Goal: Task Accomplishment & Management: Complete application form

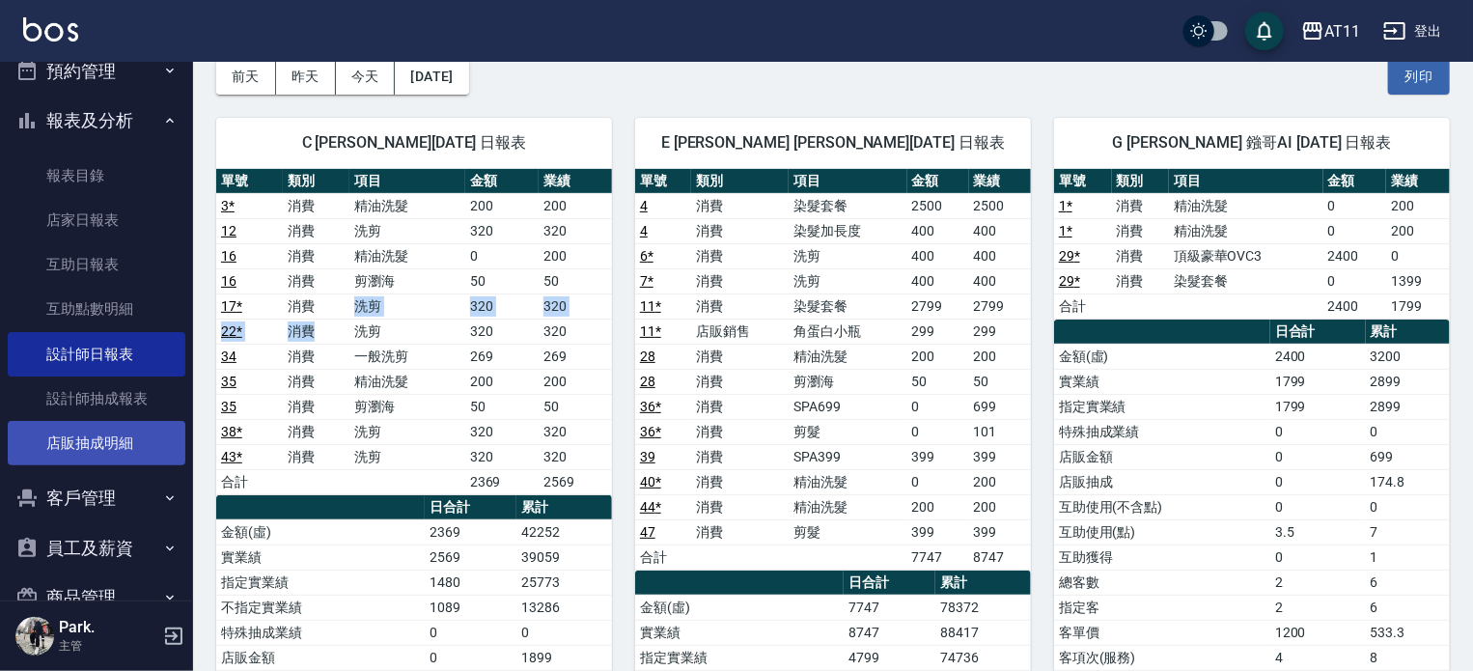
scroll to position [167, 0]
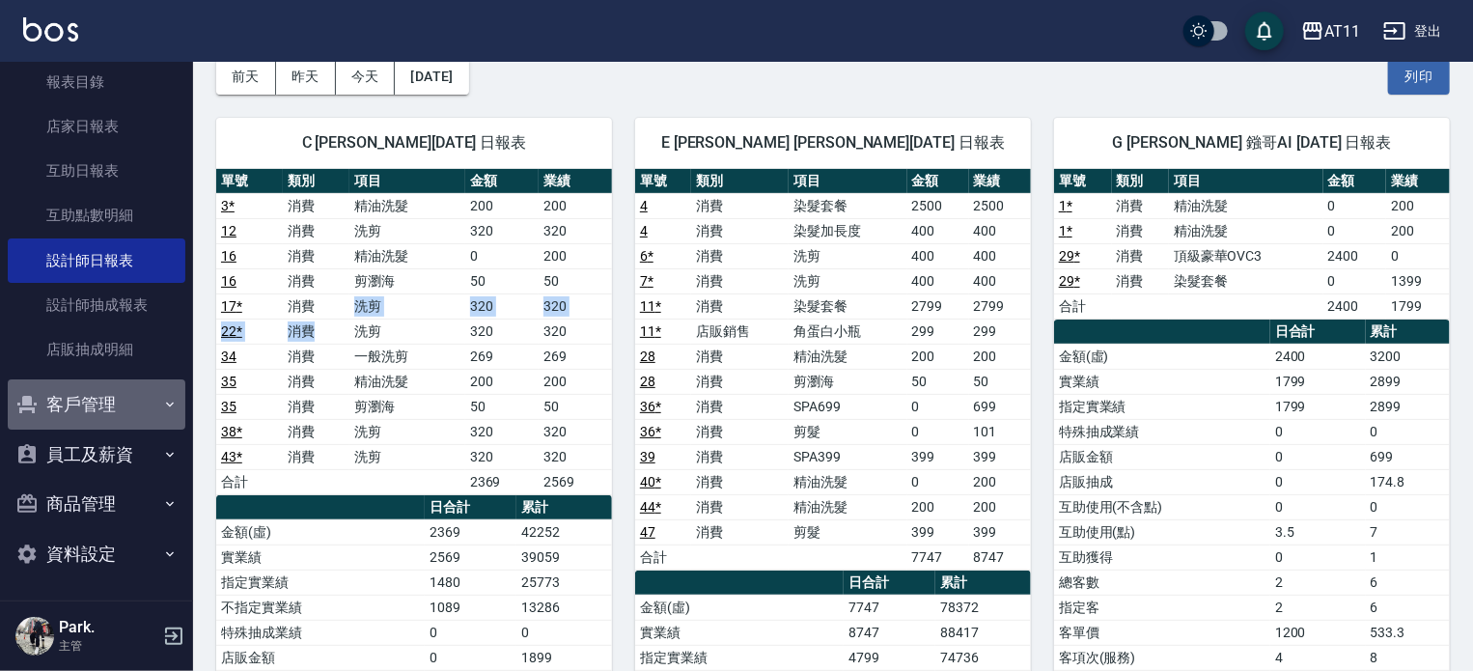
click at [108, 393] on button "客戶管理" at bounding box center [97, 404] width 178 height 50
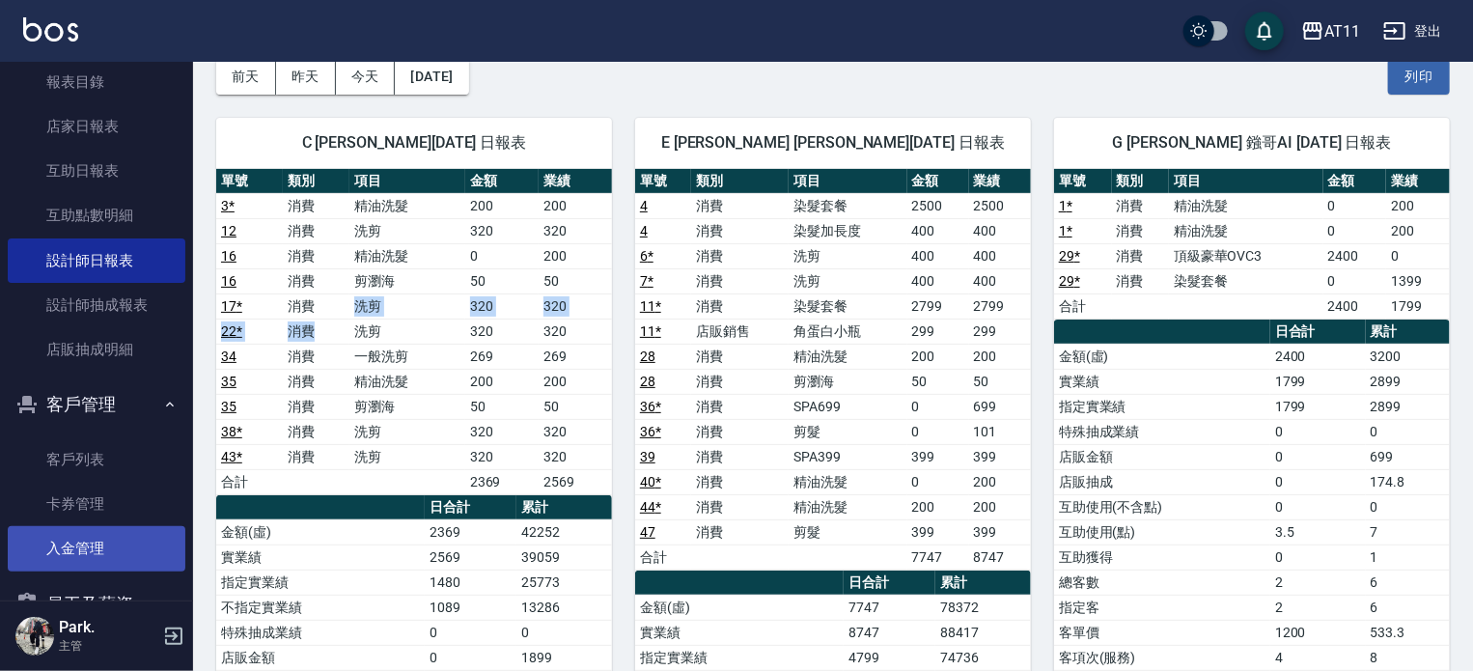
drag, startPoint x: 85, startPoint y: 555, endPoint x: 120, endPoint y: 554, distance: 34.8
click at [85, 554] on link "入金管理" at bounding box center [97, 548] width 178 height 44
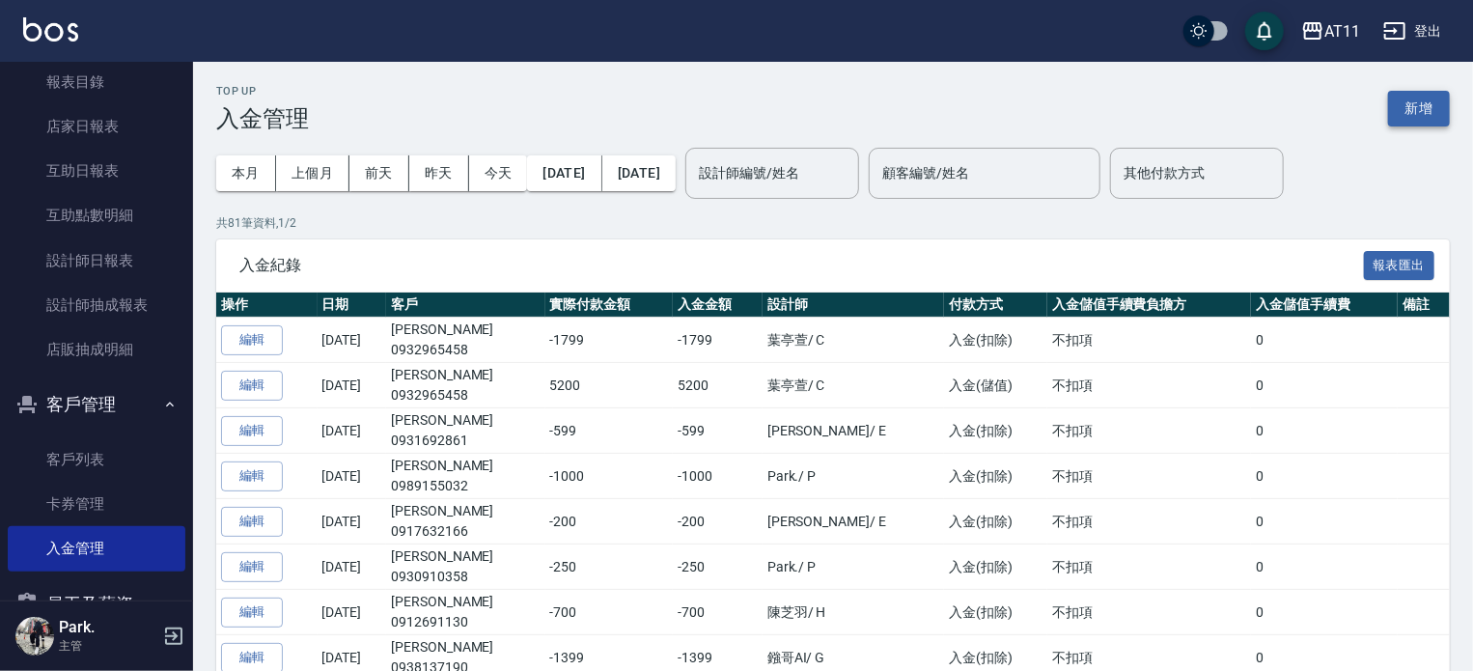
click at [1393, 99] on button "新增" at bounding box center [1419, 109] width 62 height 36
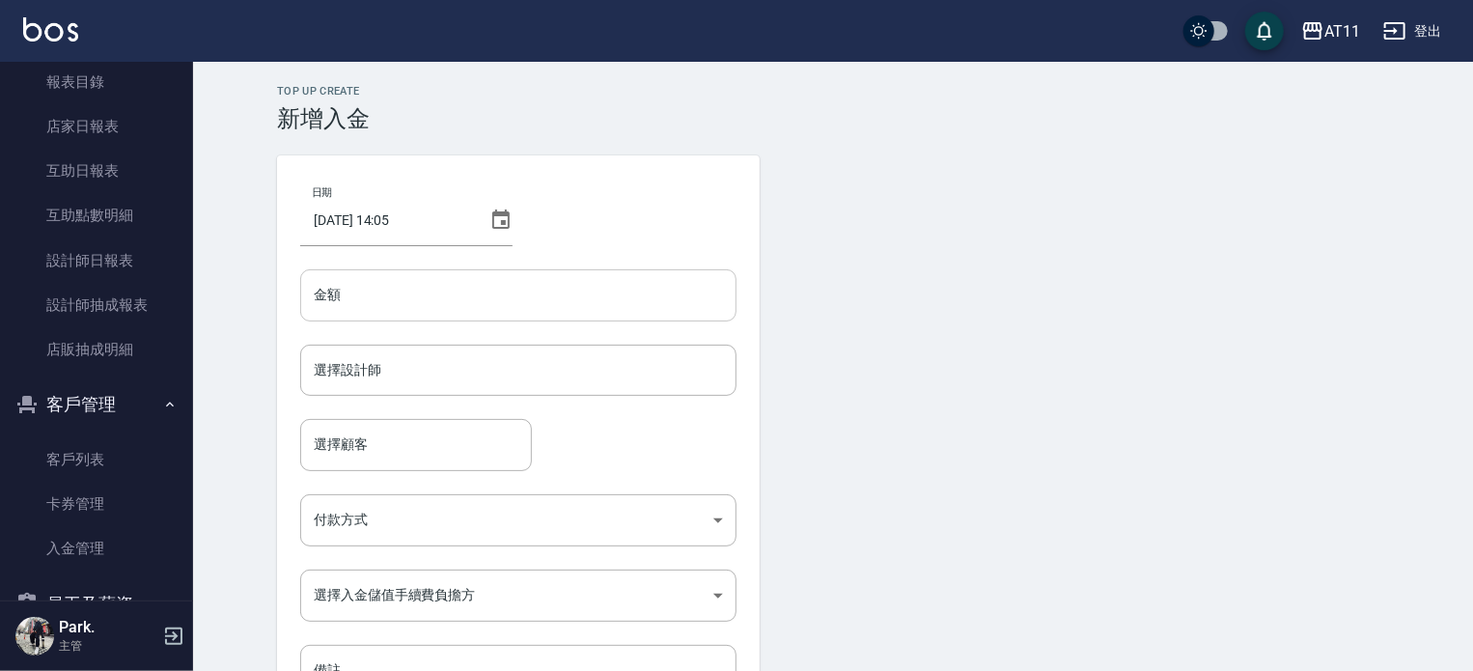
click at [398, 306] on input "金額" at bounding box center [518, 295] width 436 height 52
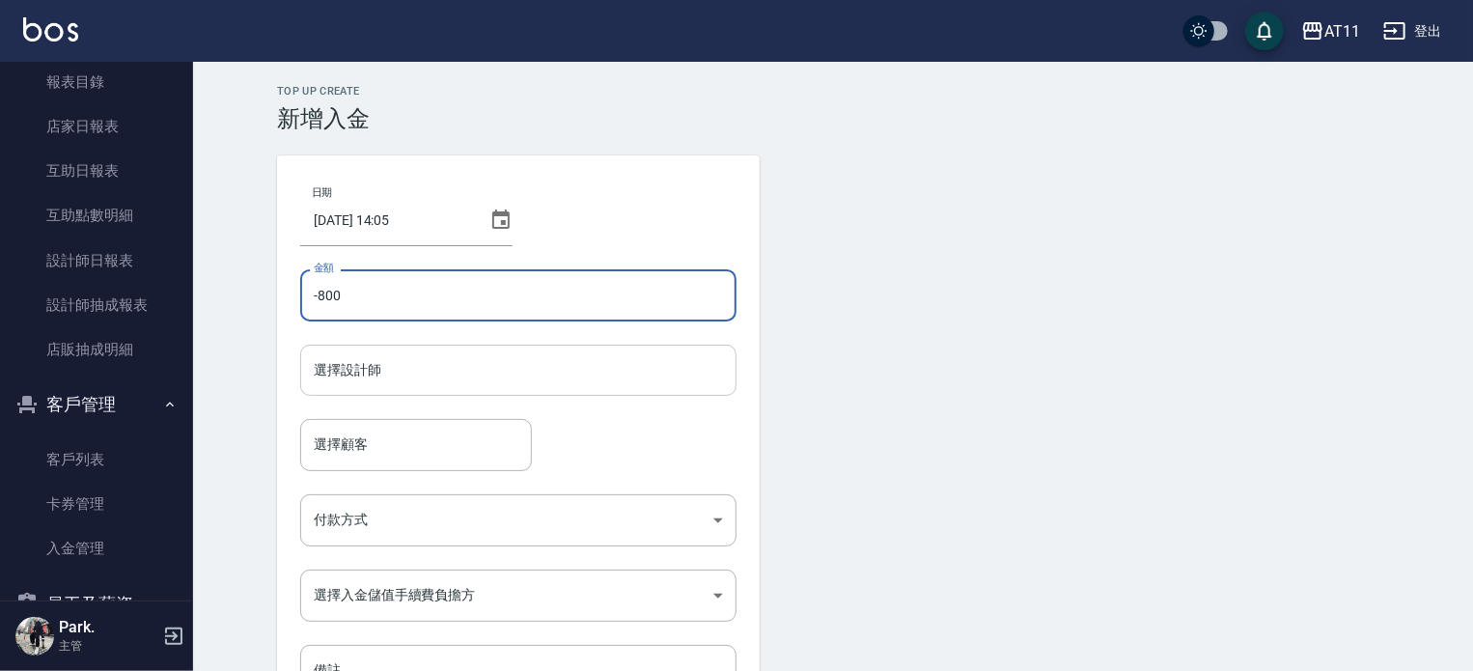
type input "-800"
click at [369, 370] on input "選擇設計師" at bounding box center [518, 370] width 419 height 34
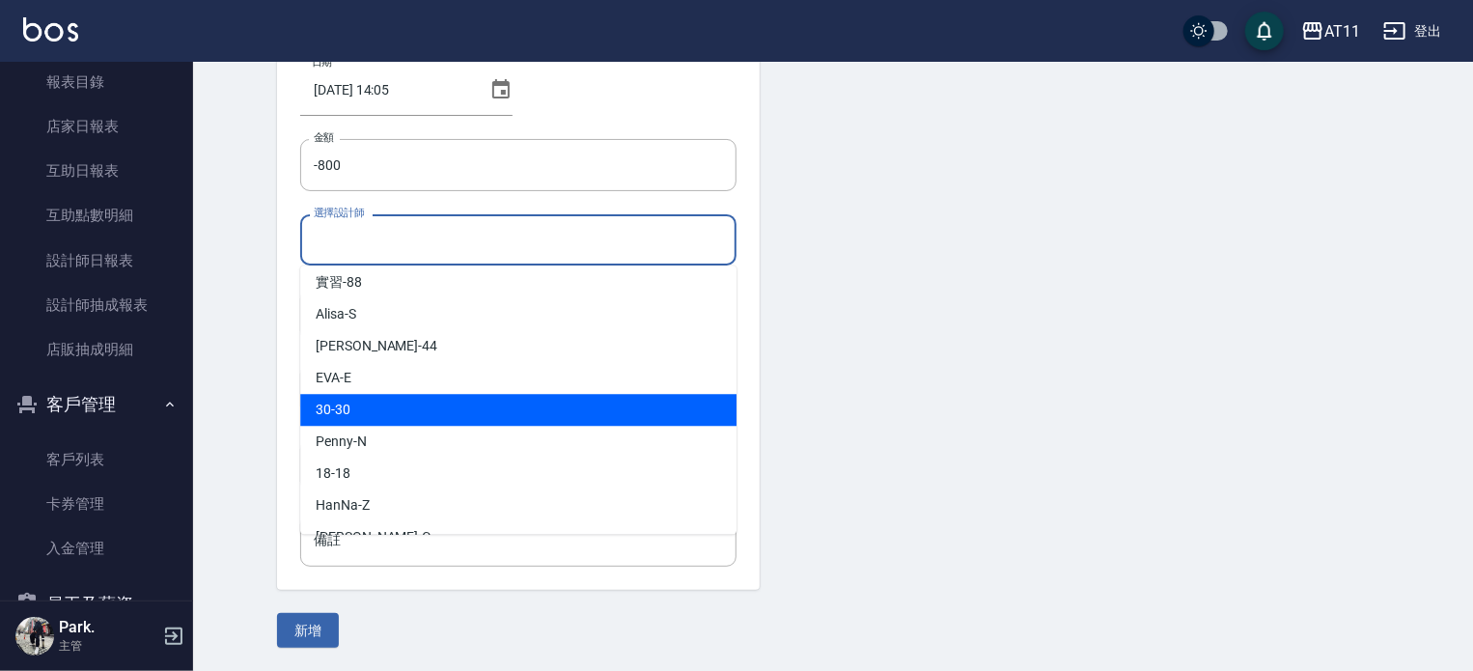
scroll to position [63, 0]
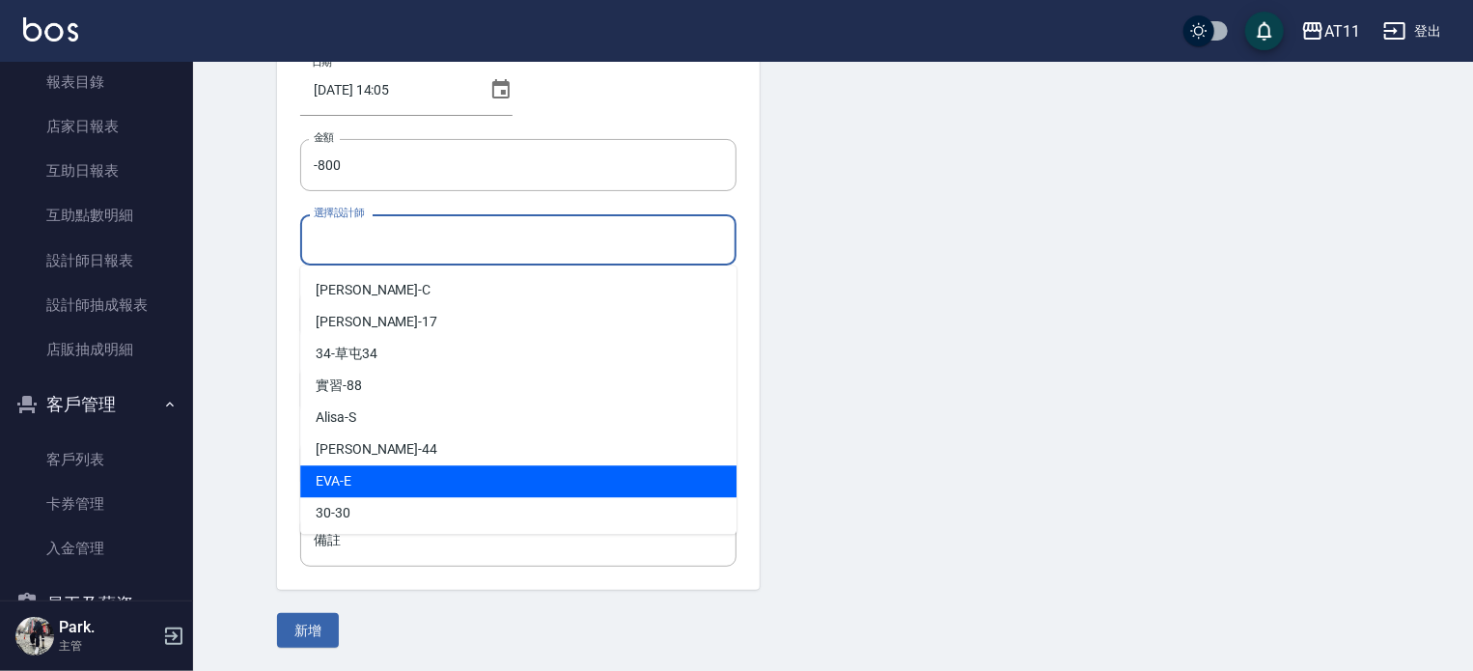
click at [400, 489] on div "EVA -E" at bounding box center [518, 481] width 436 height 32
type input "EVA-E"
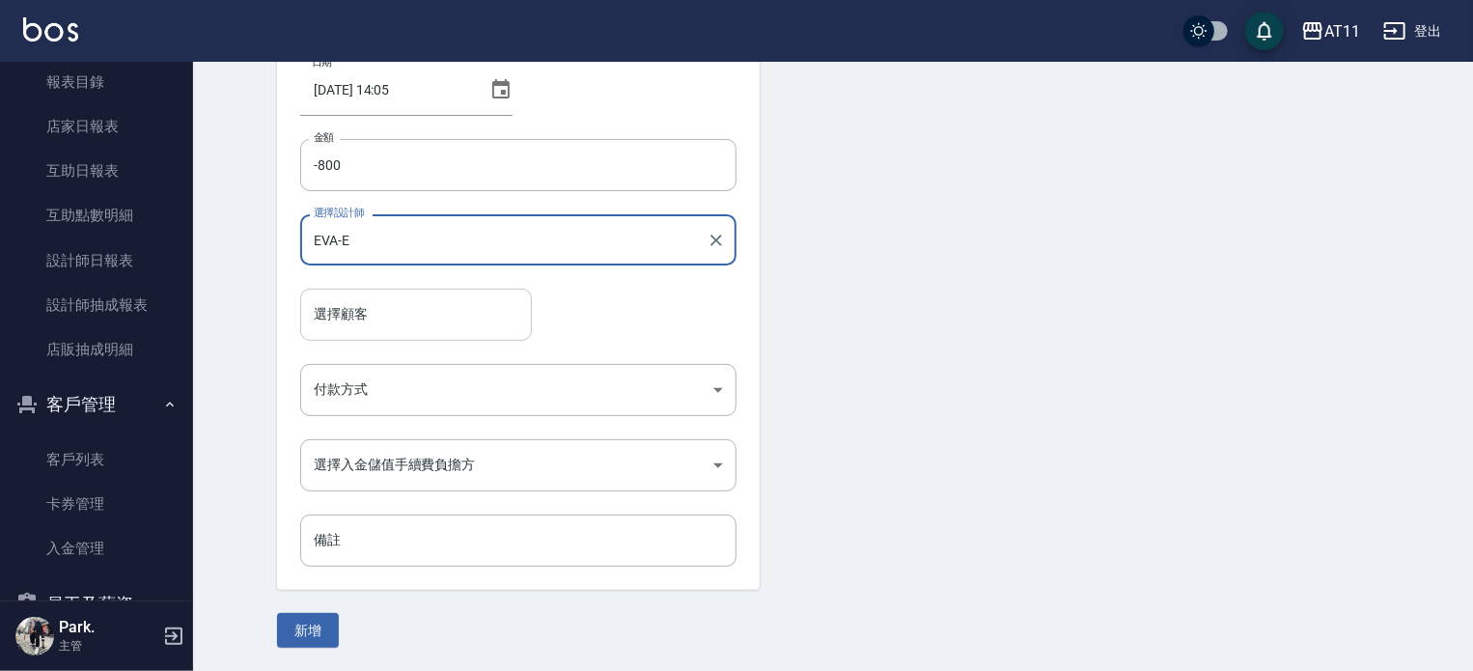
click at [387, 323] on input "選擇顧客" at bounding box center [416, 314] width 214 height 34
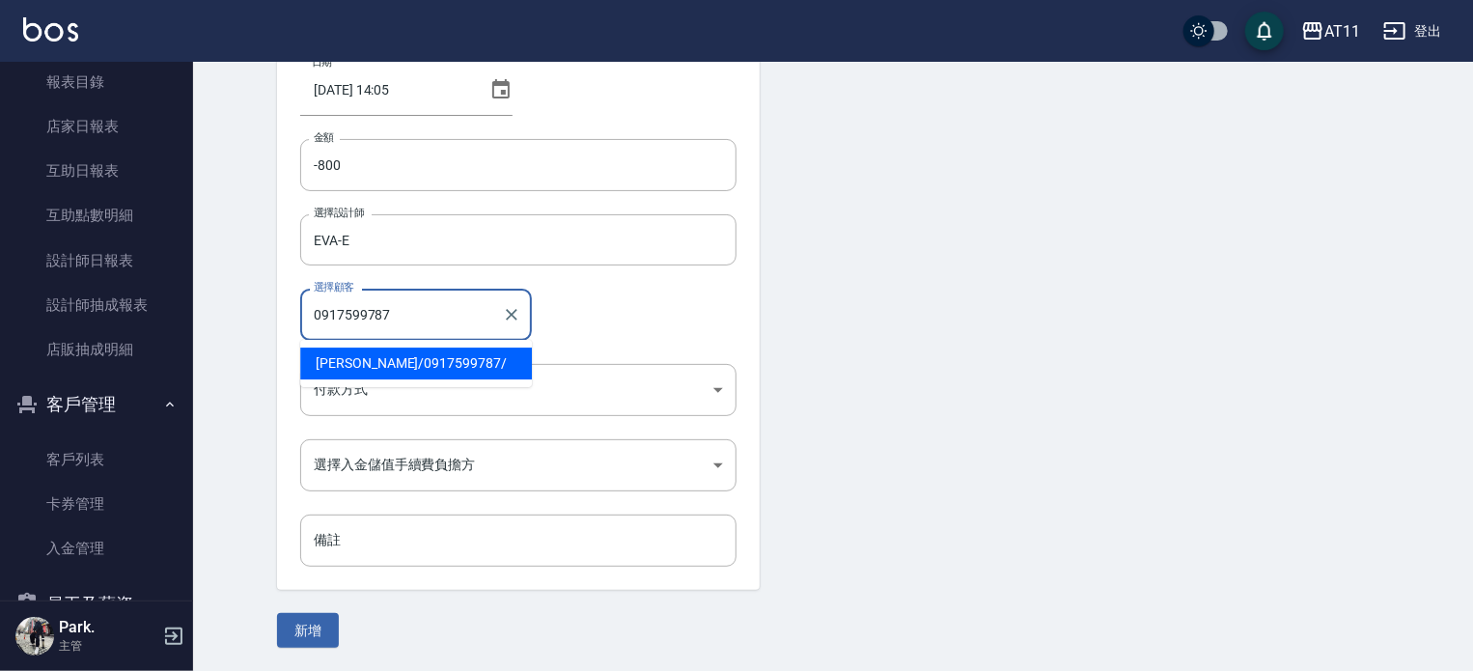
click at [428, 353] on span "單秀玲 / 0917599787 /" at bounding box center [416, 363] width 232 height 32
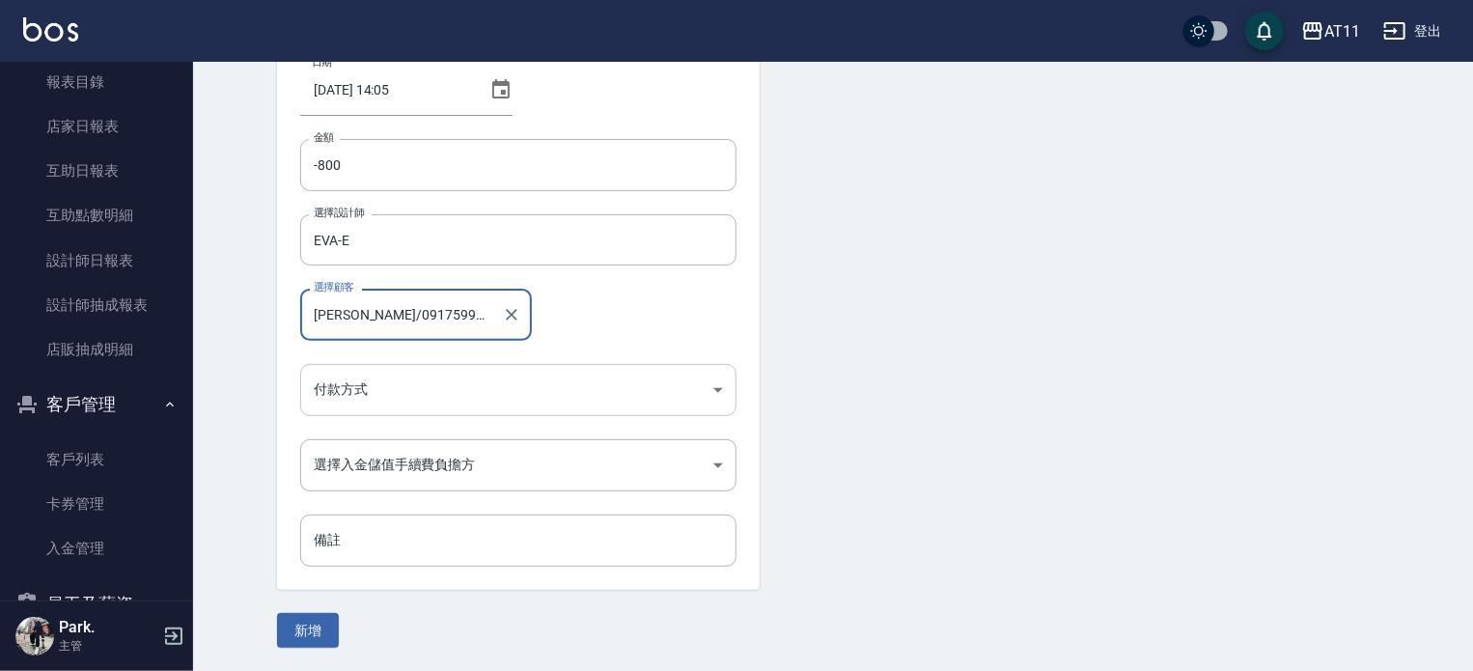
type input "單秀玲/0917599787/"
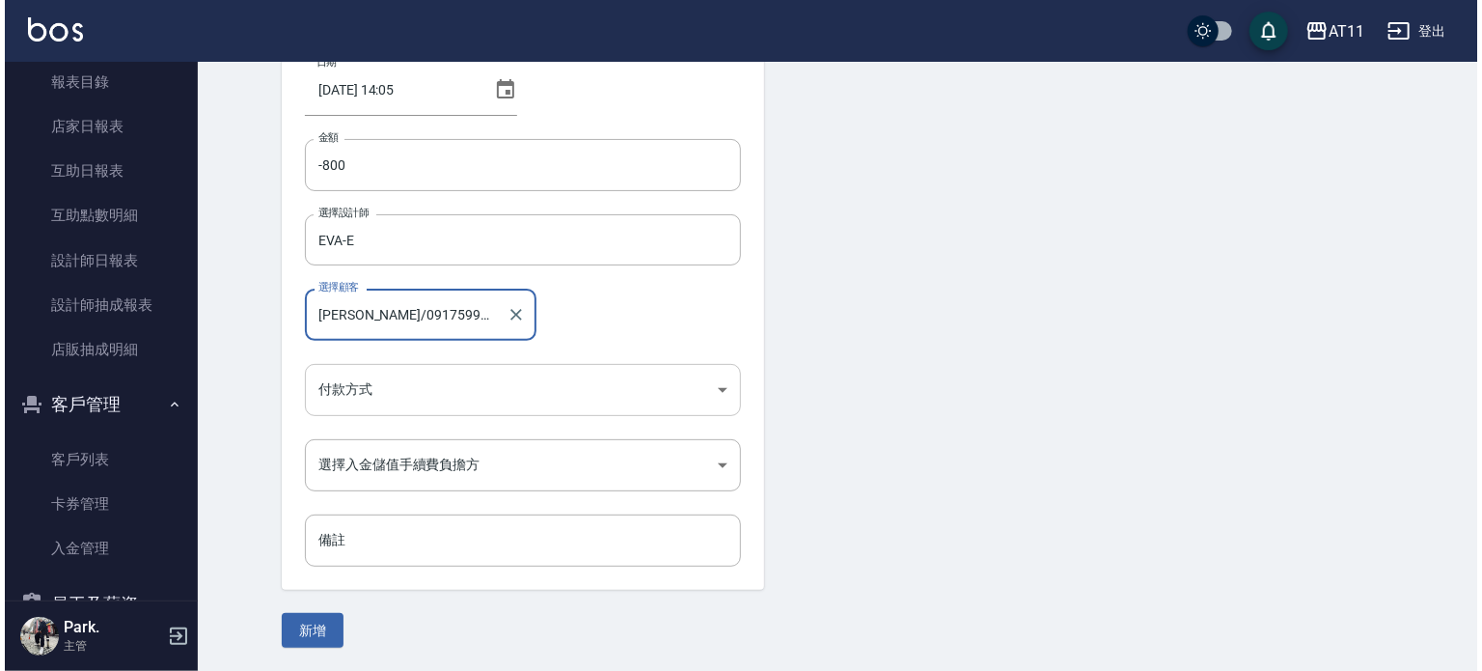
click at [403, 377] on body "AT11 登出 櫃檯作業 打帳單 帳單列表 現金收支登錄 材料自購登錄 每日結帳 排班表 現場電腦打卡 掃碼打卡 預約管理 預約管理 單日預約紀錄 單週預約紀…" at bounding box center [736, 270] width 1473 height 801
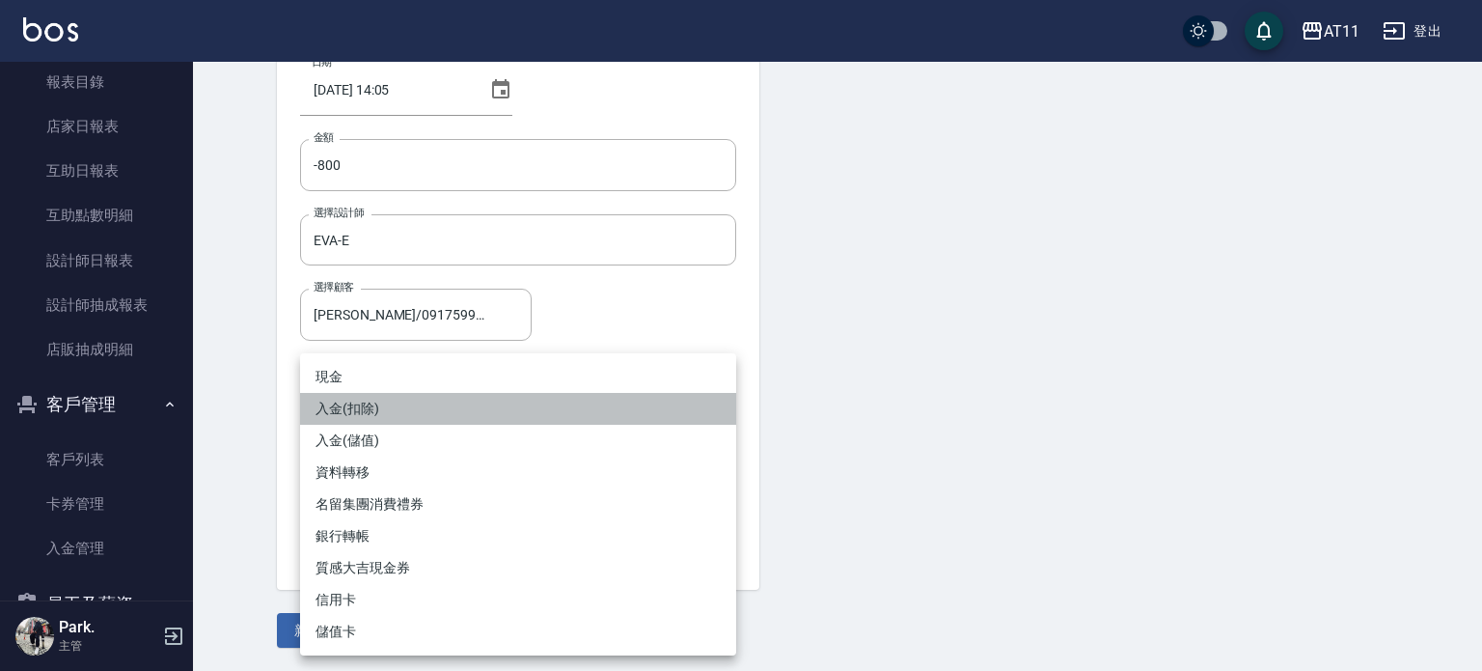
click at [386, 400] on li "入金(扣除)" at bounding box center [518, 409] width 436 height 32
type input "入金(扣除)"
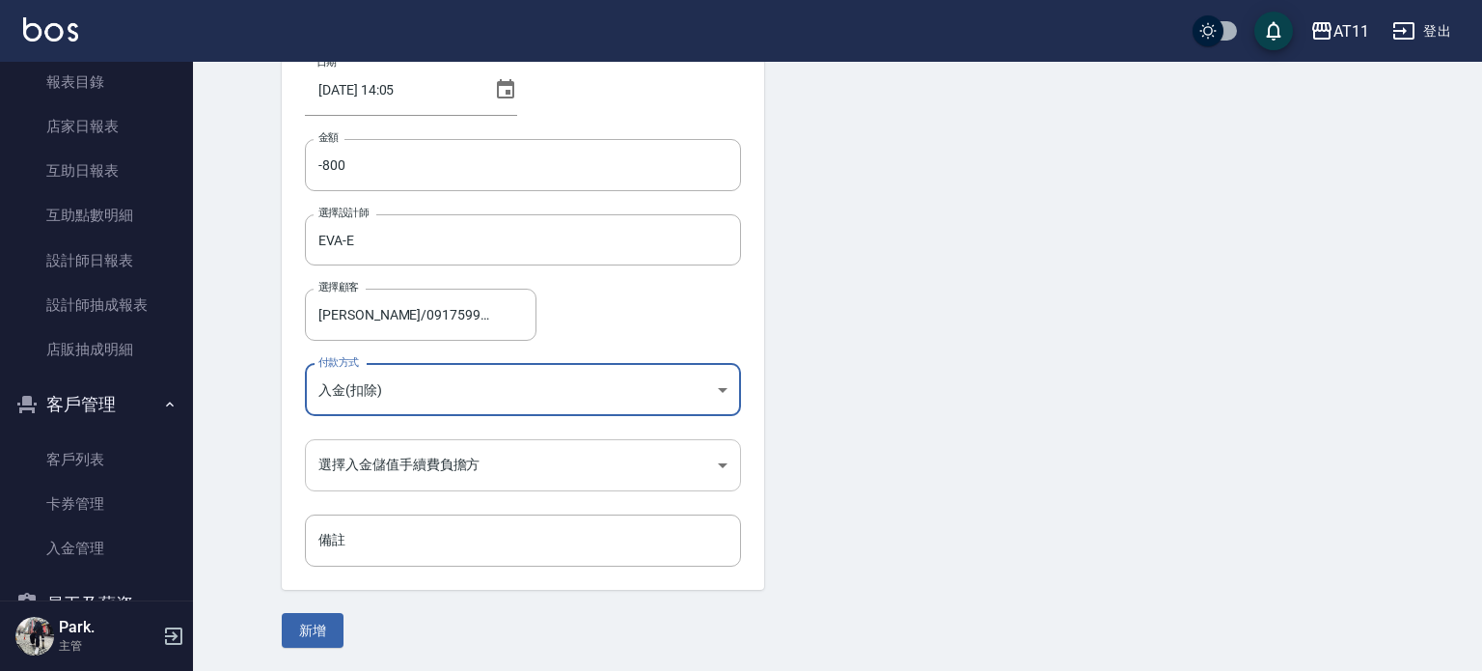
click at [406, 458] on body "AT11 登出 櫃檯作業 打帳單 帳單列表 現金收支登錄 材料自購登錄 每日結帳 排班表 現場電腦打卡 掃碼打卡 預約管理 預約管理 單日預約紀錄 單週預約紀…" at bounding box center [741, 270] width 1482 height 801
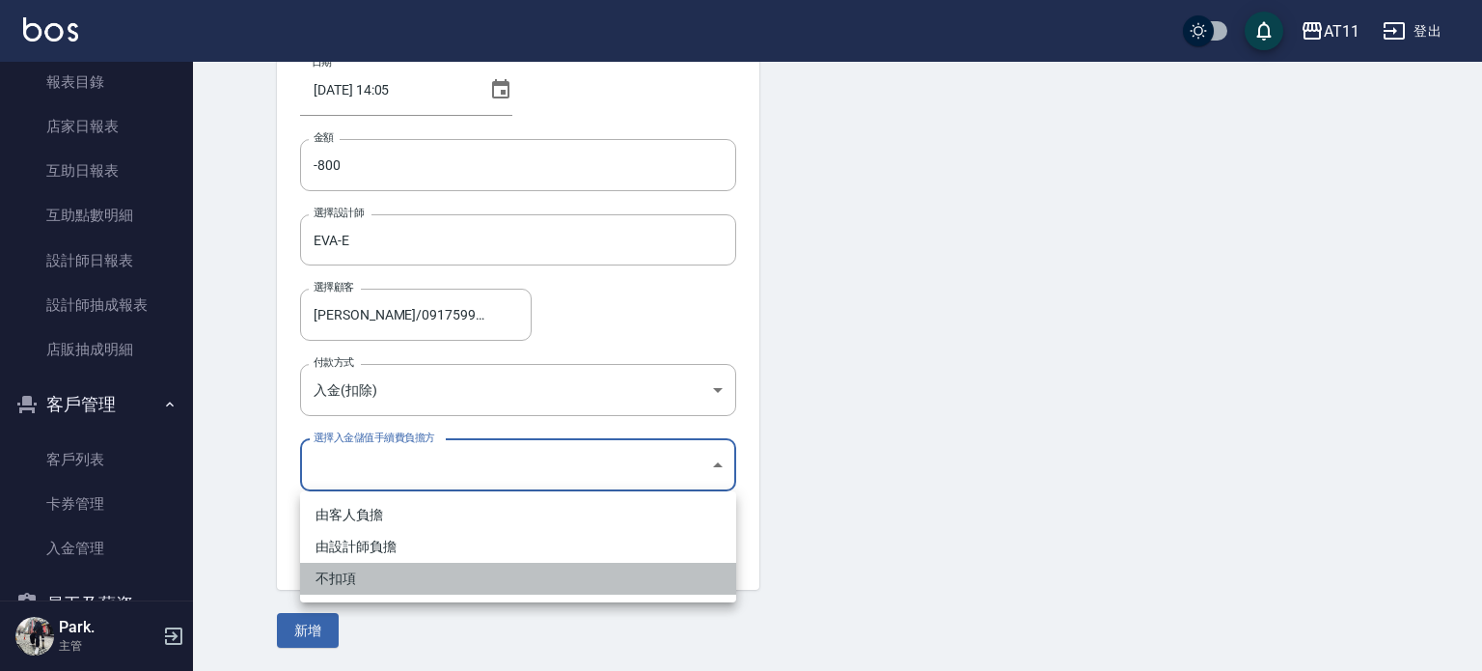
click at [375, 578] on li "不扣項" at bounding box center [518, 579] width 436 height 32
type input "WITHOUTHANDLINGFEE"
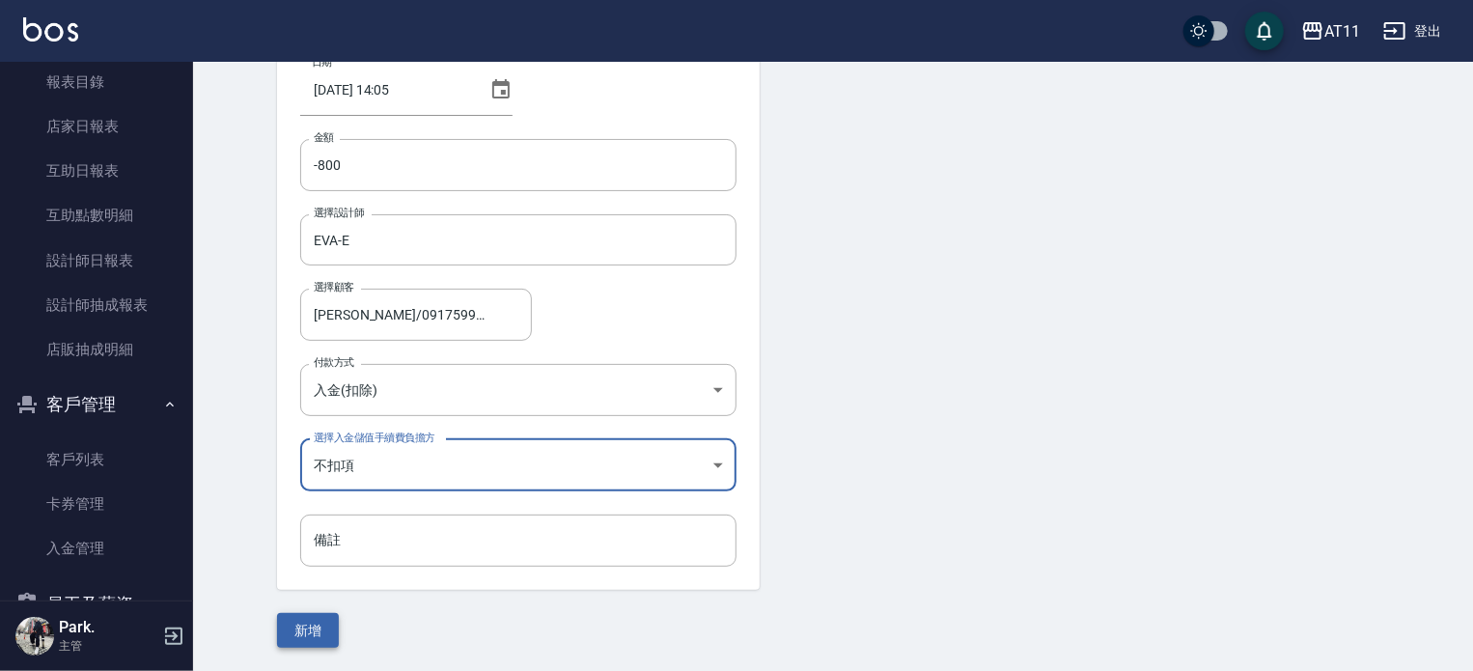
click at [308, 621] on button "新增" at bounding box center [308, 631] width 62 height 36
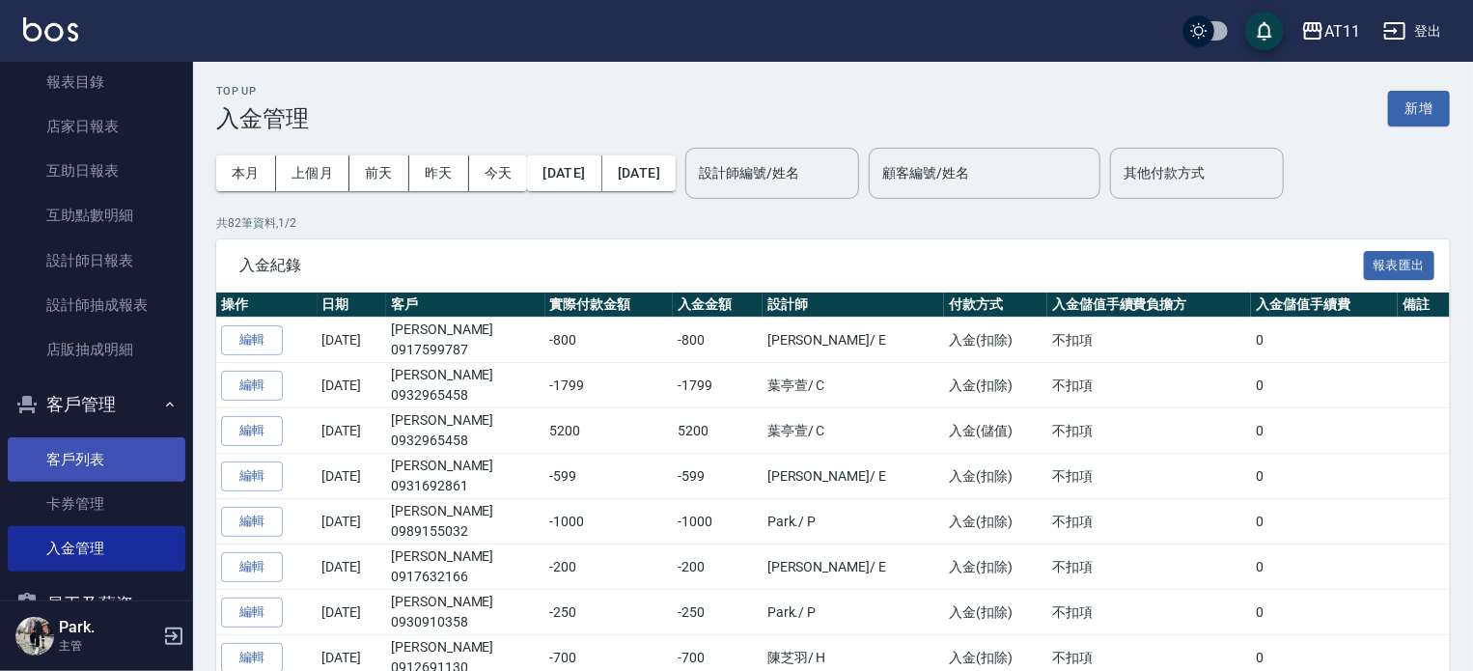
click at [97, 466] on link "客戶列表" at bounding box center [97, 459] width 178 height 44
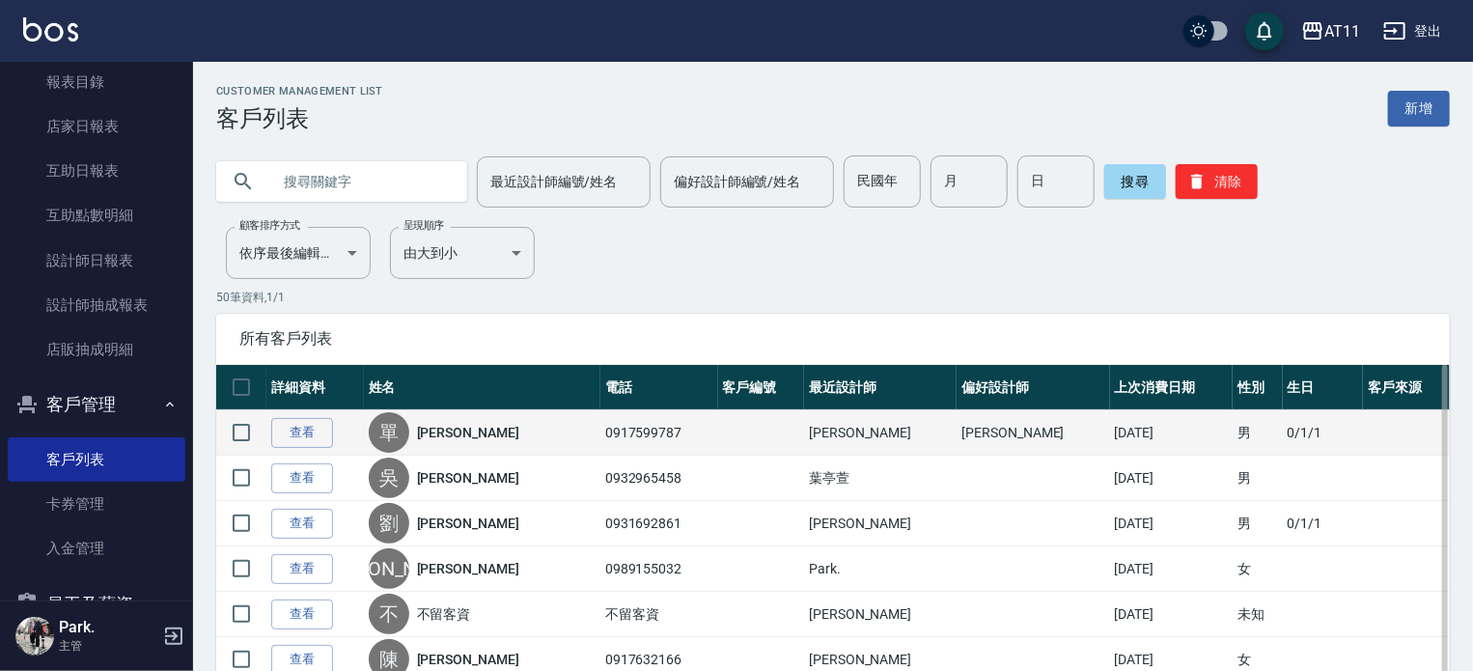
click at [435, 435] on link "單秀玲" at bounding box center [468, 432] width 102 height 19
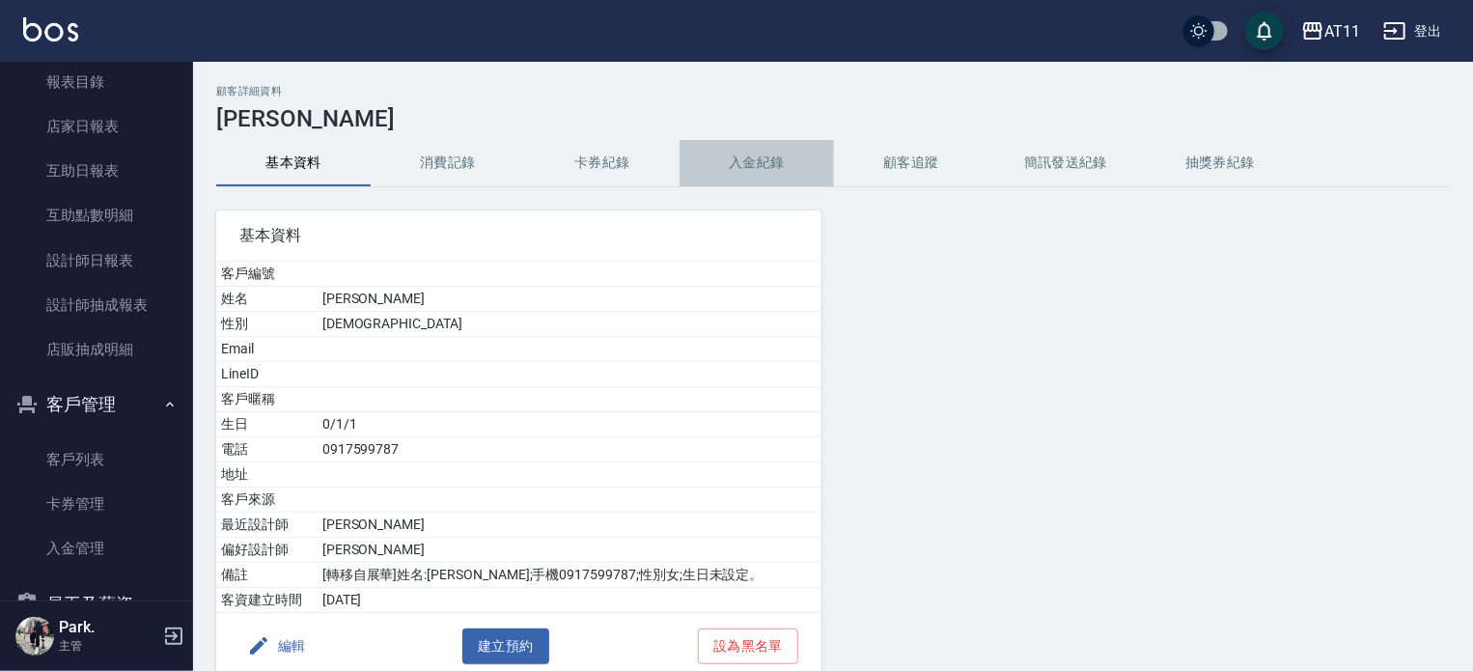
click at [762, 157] on button "入金紀錄" at bounding box center [756, 163] width 154 height 46
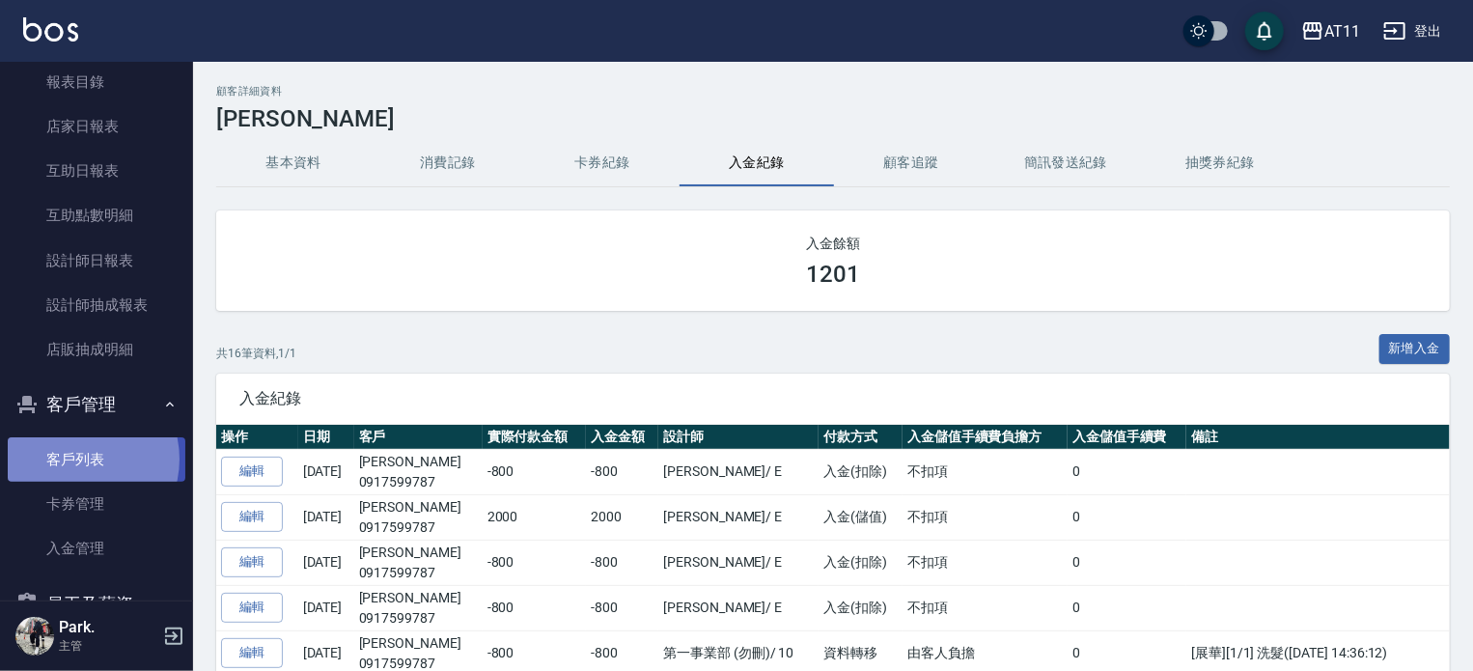
click at [73, 458] on link "客戶列表" at bounding box center [97, 459] width 178 height 44
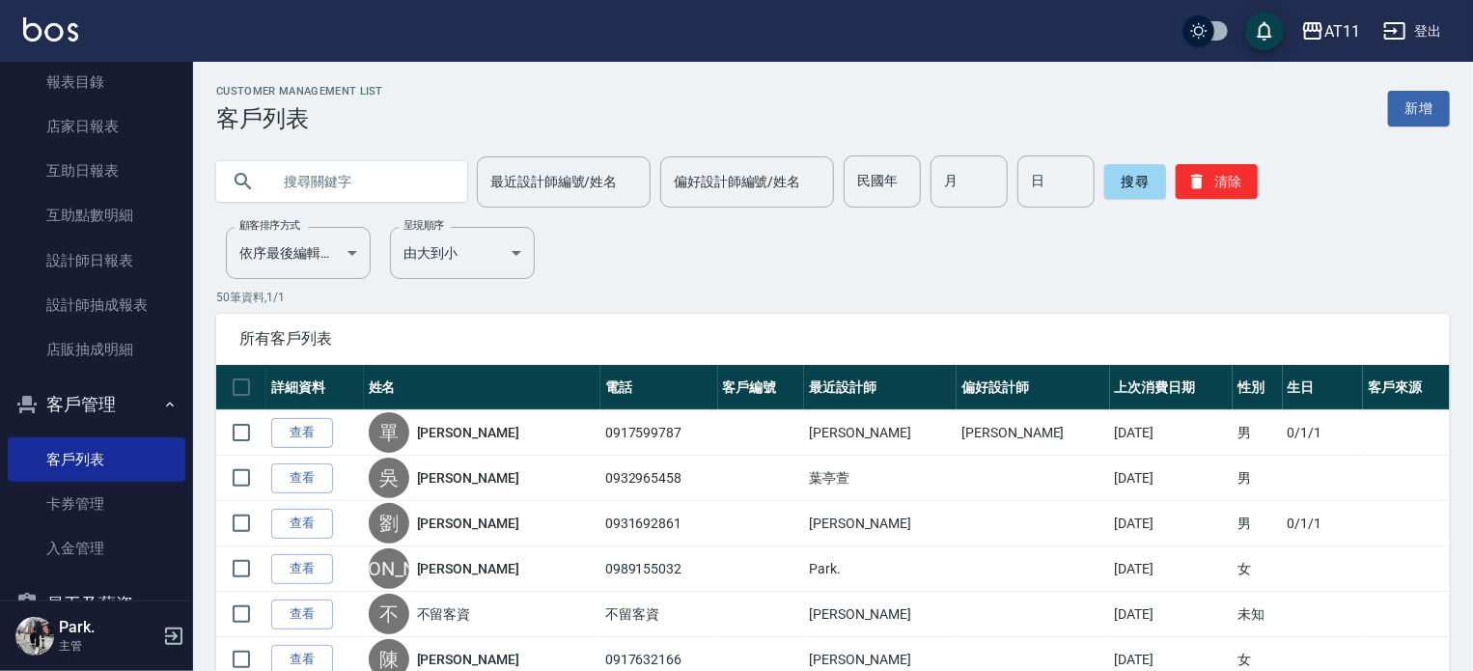
click at [401, 180] on input "text" at bounding box center [360, 181] width 181 height 52
type input "許"
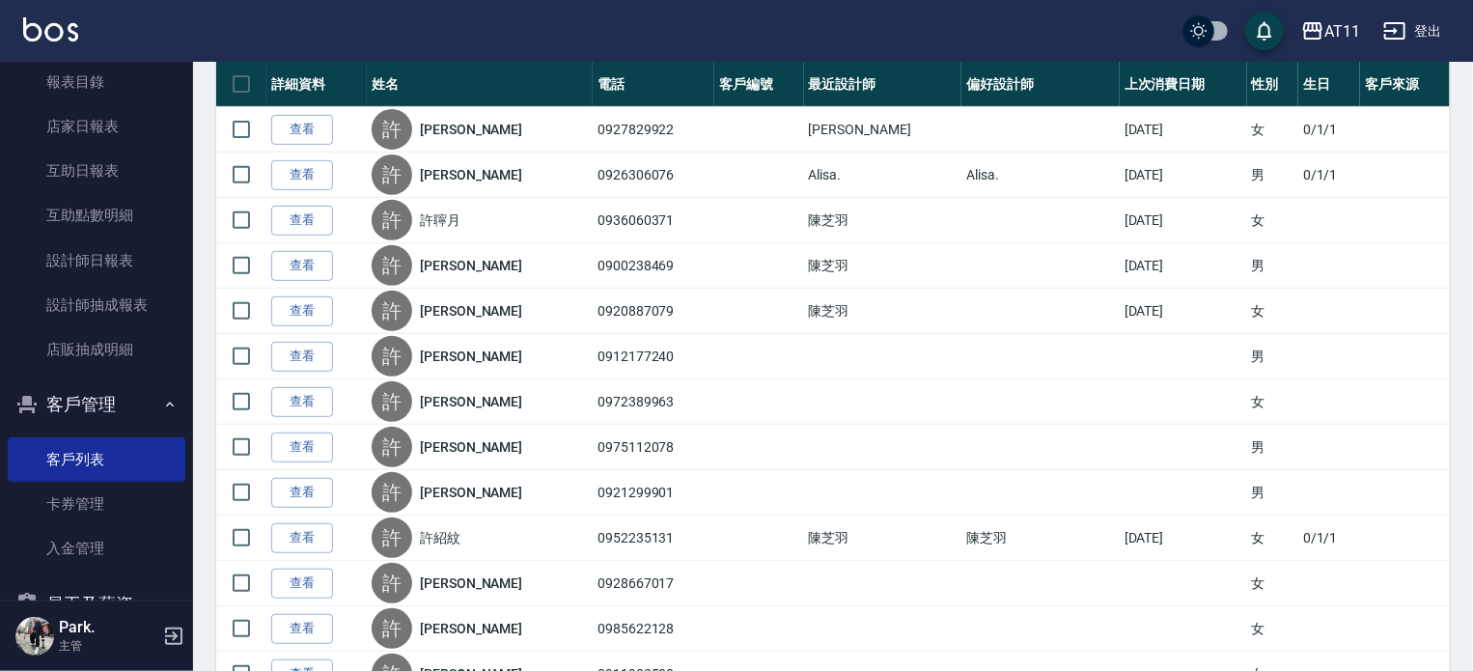
scroll to position [290, 0]
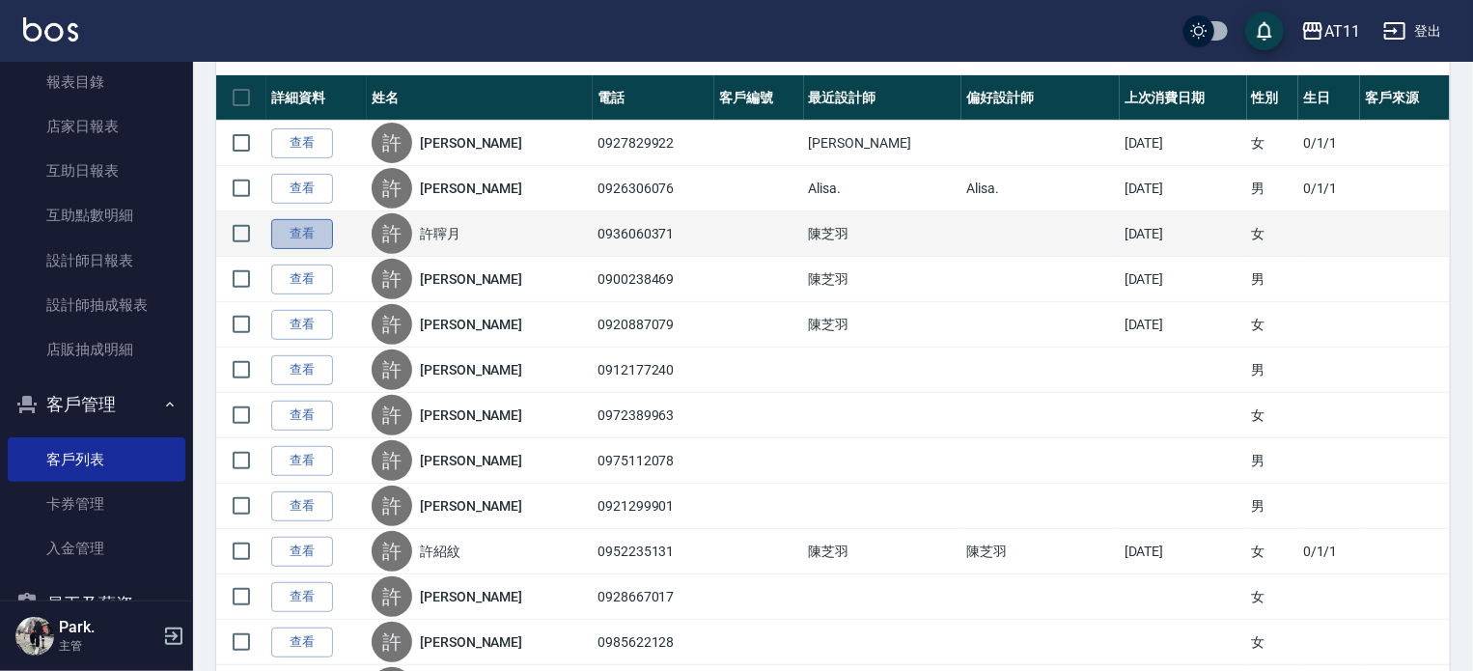
click at [326, 220] on link "查看" at bounding box center [302, 234] width 62 height 30
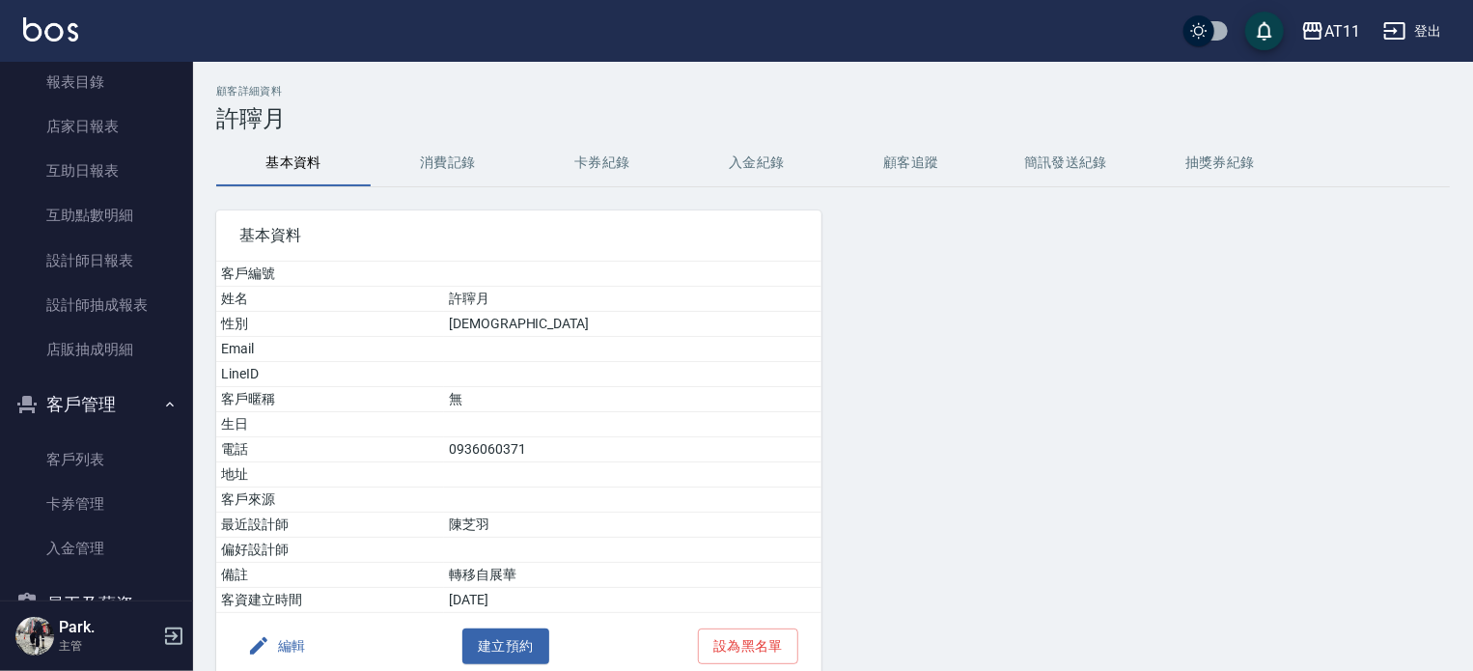
click at [750, 161] on button "入金紀錄" at bounding box center [756, 163] width 154 height 46
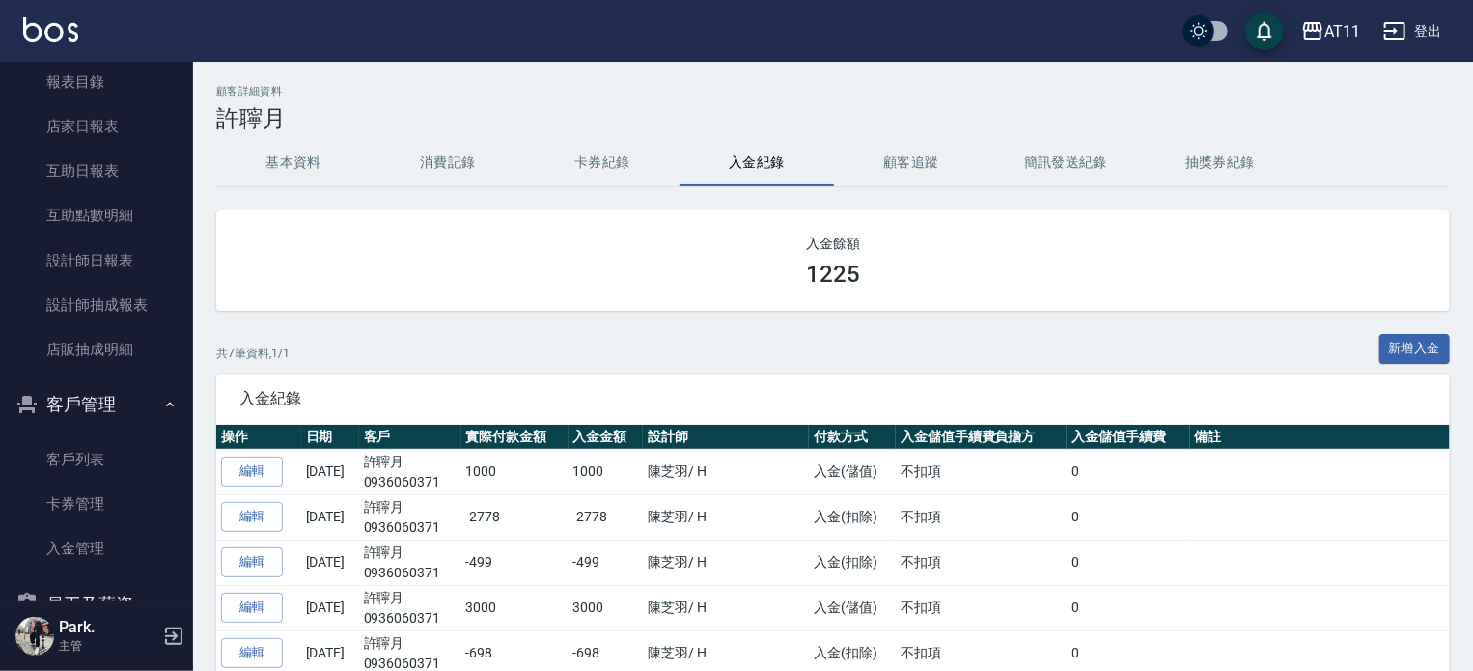
click at [545, 94] on h2 "顧客詳細資料" at bounding box center [832, 91] width 1233 height 13
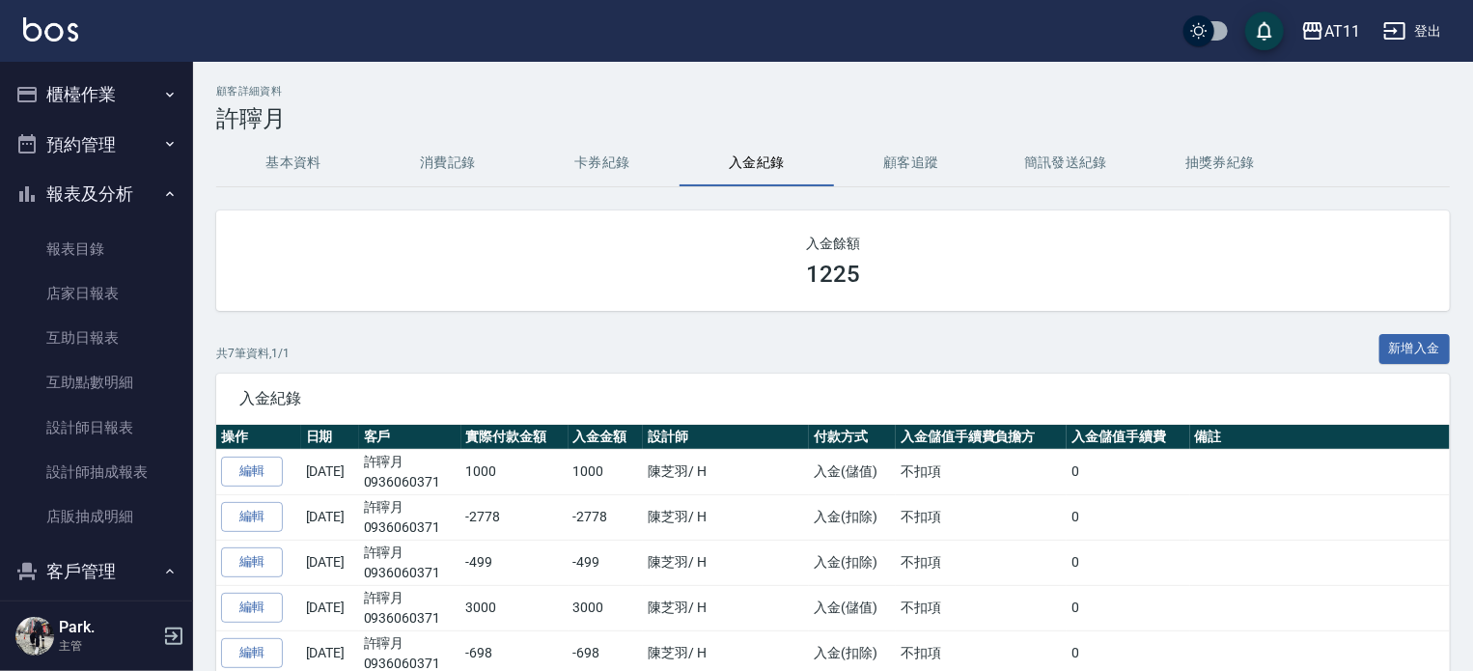
click at [86, 90] on button "櫃檯作業" at bounding box center [97, 94] width 178 height 50
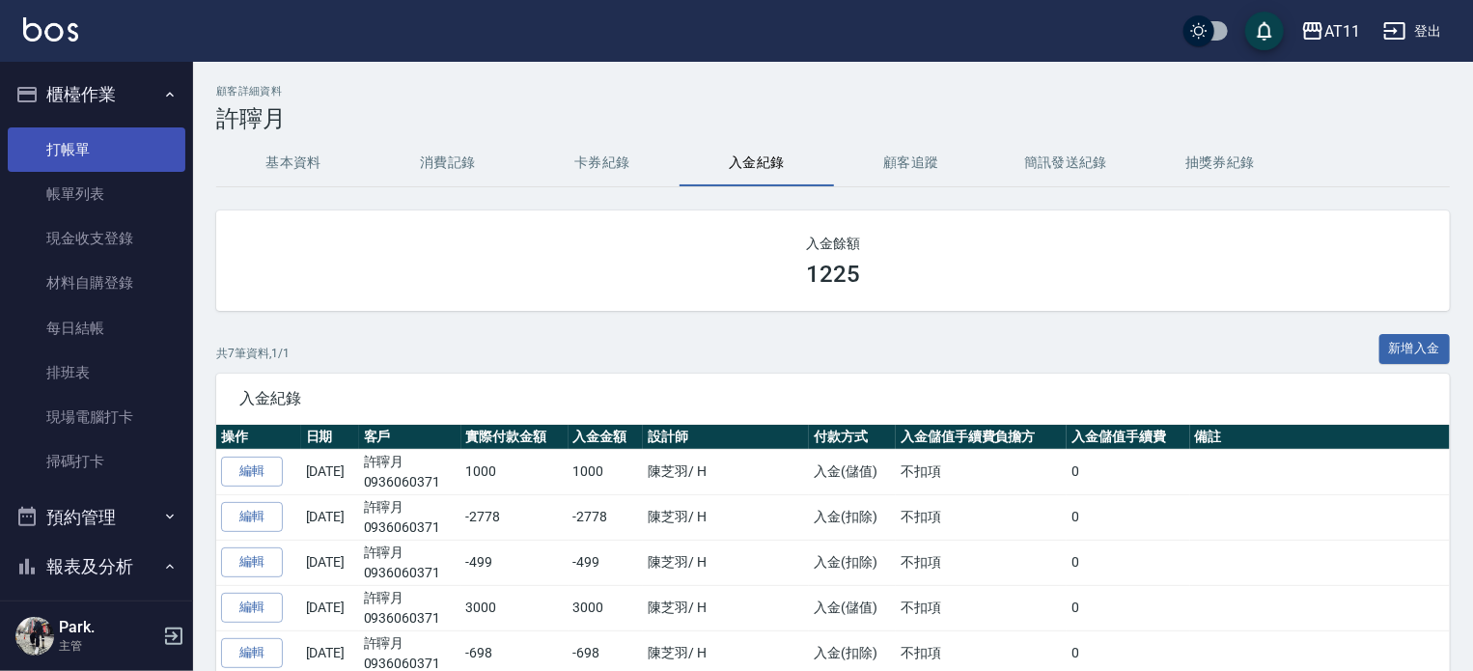
click at [84, 143] on link "打帳單" at bounding box center [97, 149] width 178 height 44
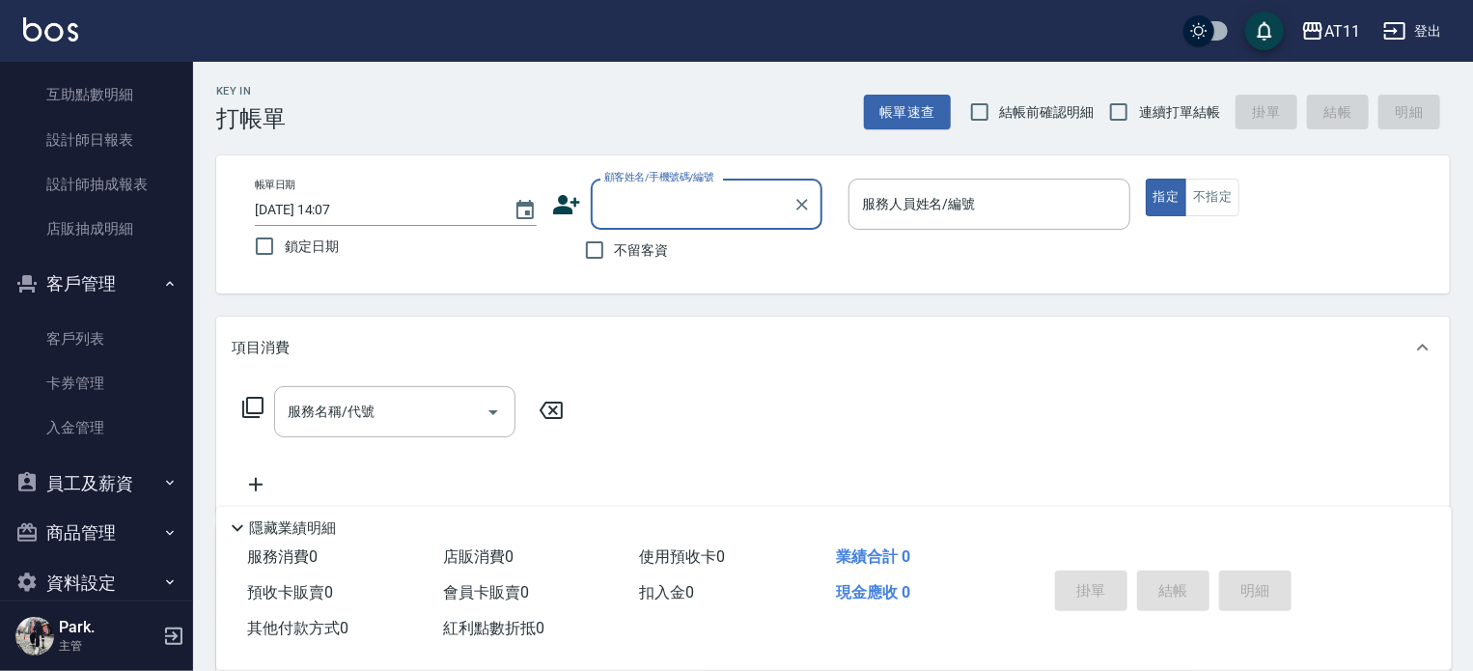
scroll to position [676, 0]
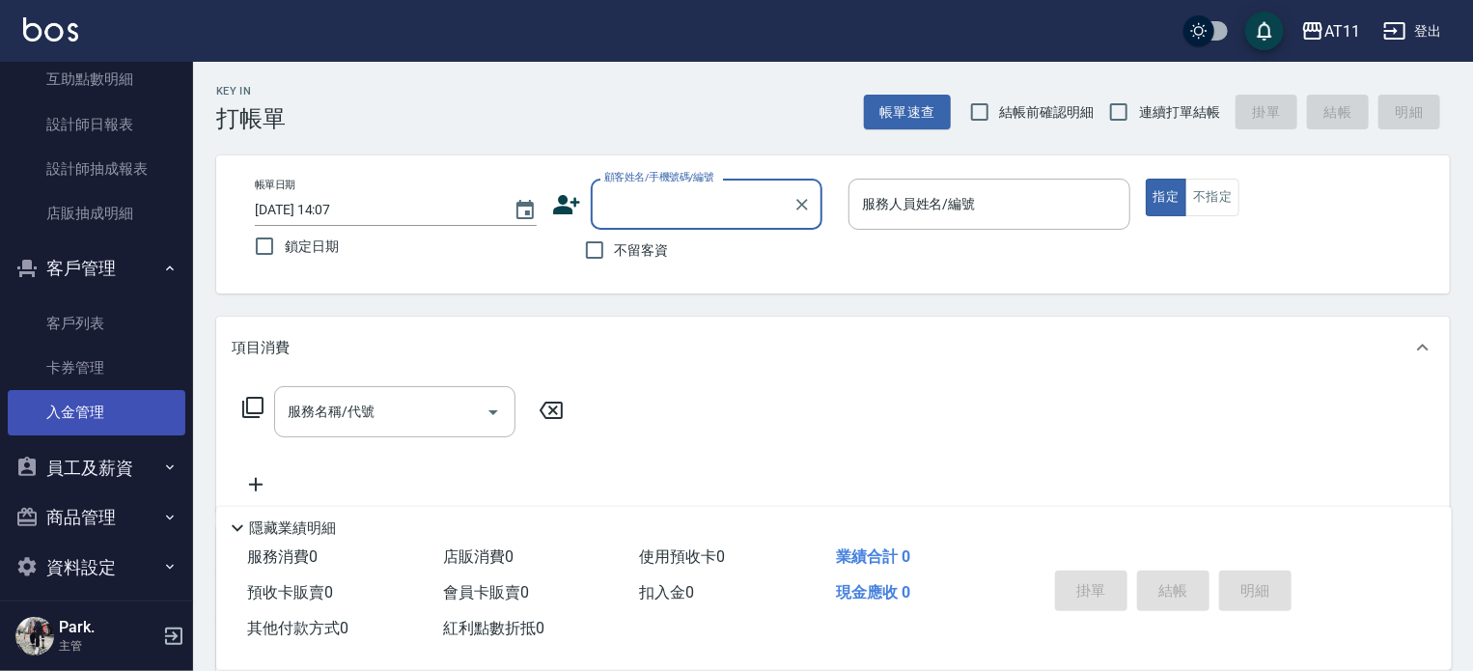
click at [77, 416] on link "入金管理" at bounding box center [97, 412] width 178 height 44
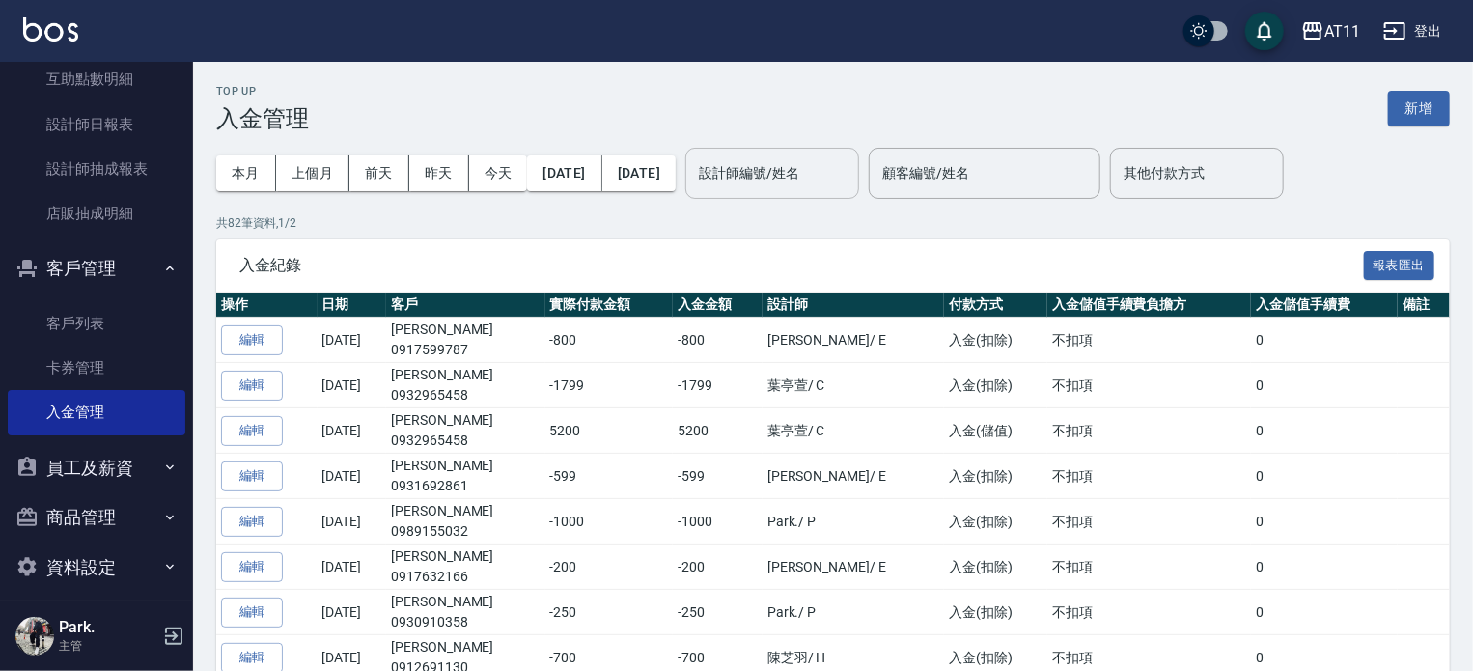
click at [840, 174] on input "設計師編號/姓名" at bounding box center [772, 173] width 156 height 34
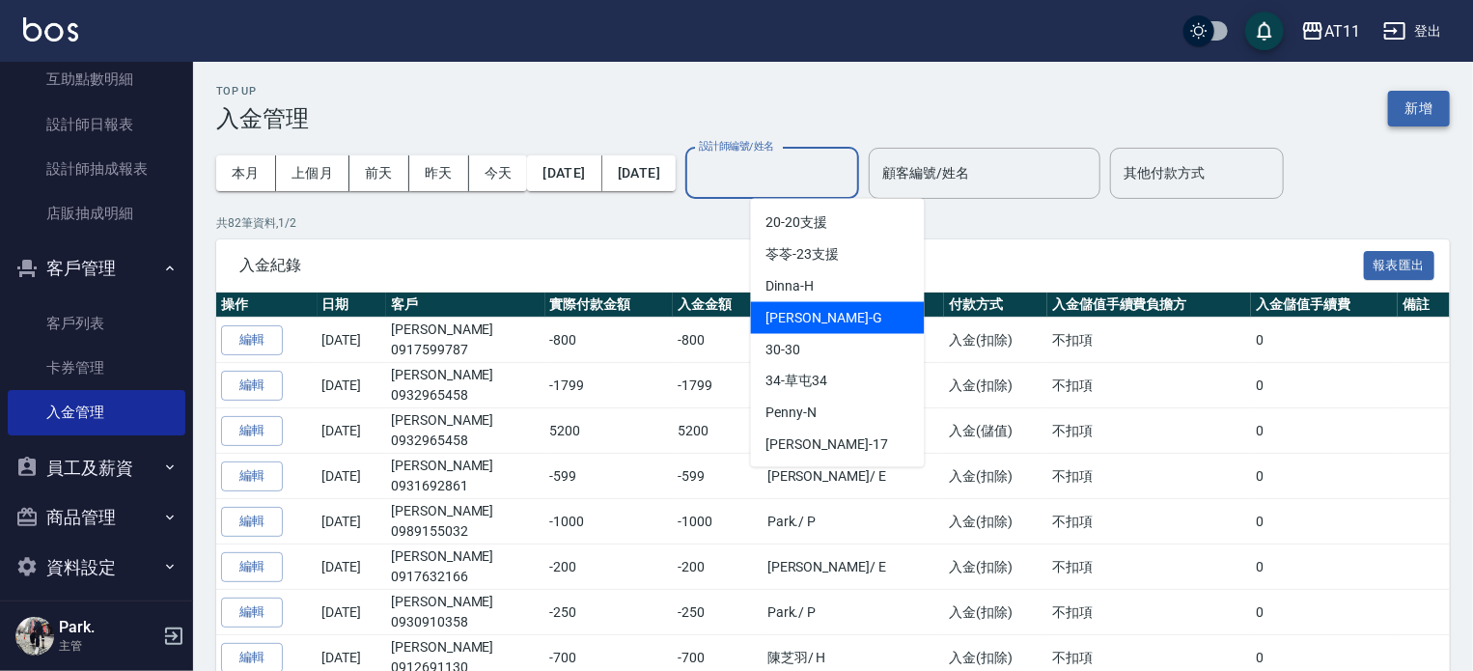
click at [1416, 107] on button "新增" at bounding box center [1419, 109] width 62 height 36
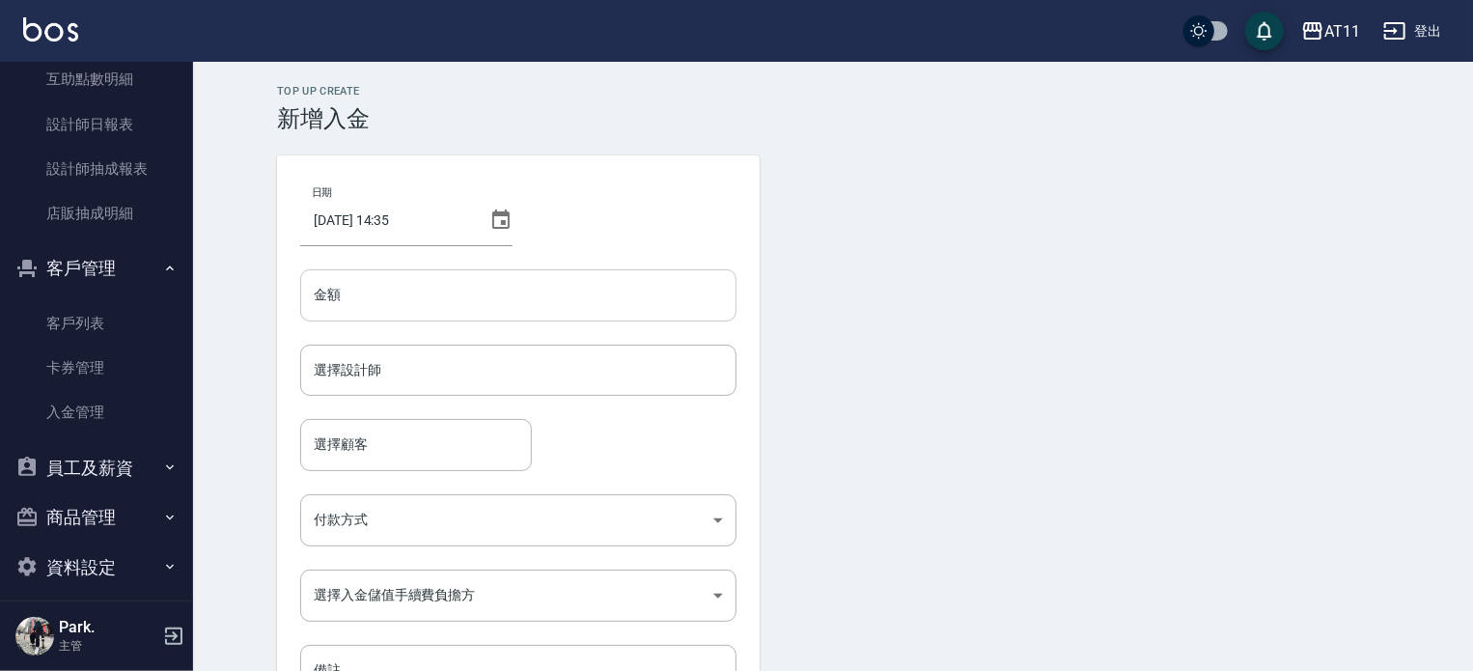
click at [357, 290] on input "金額" at bounding box center [518, 295] width 436 height 52
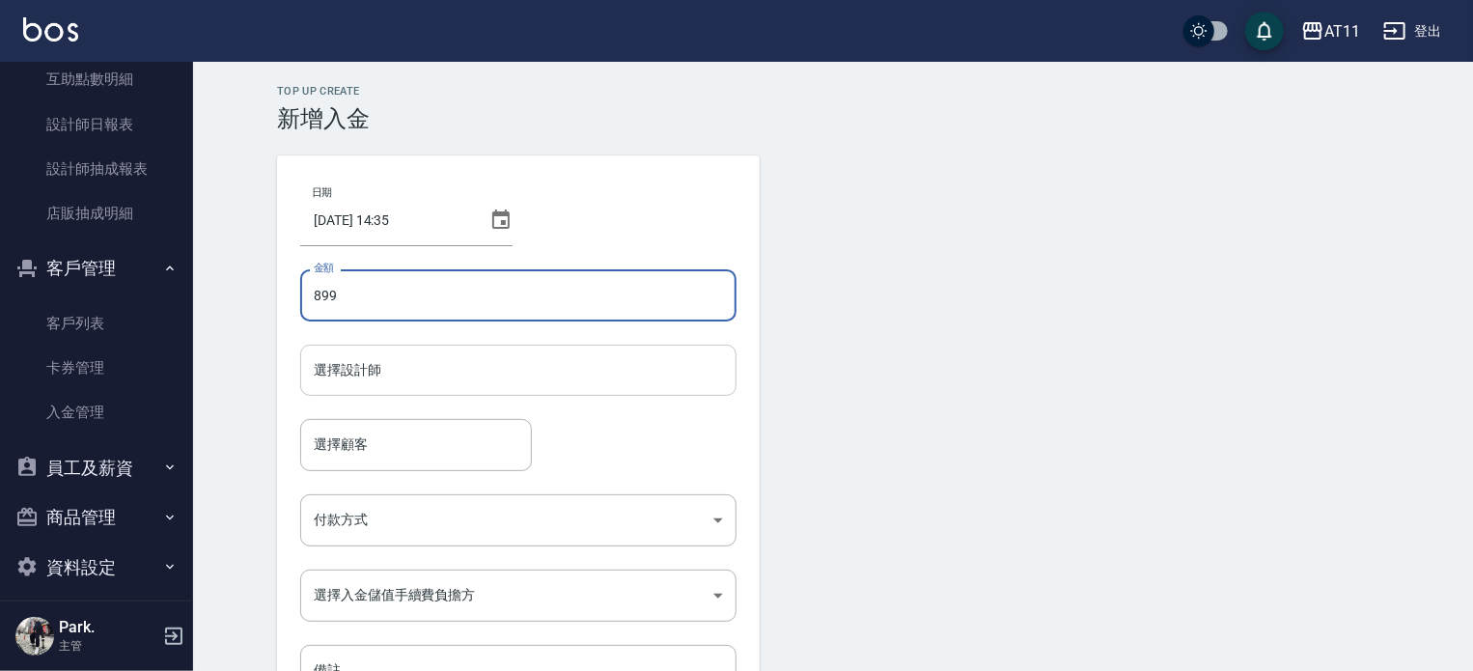
type input "899"
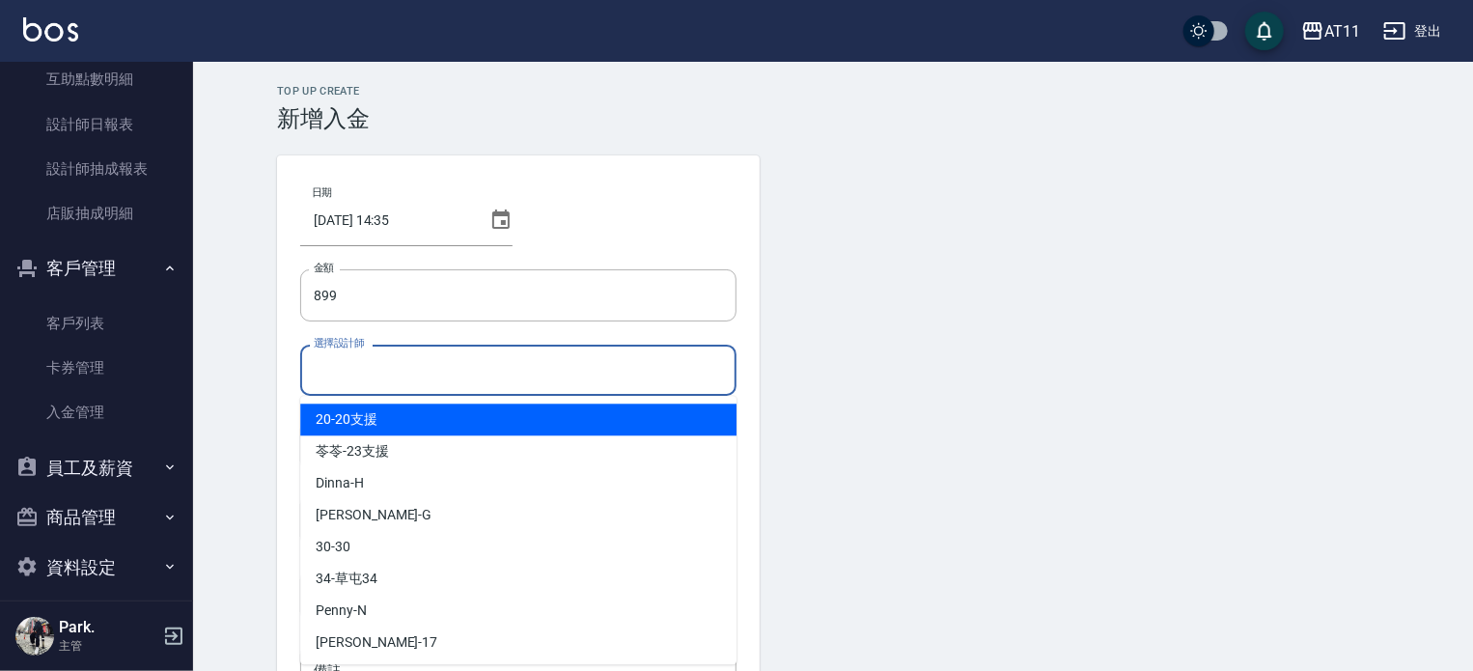
click at [371, 365] on input "選擇設計師" at bounding box center [518, 370] width 419 height 34
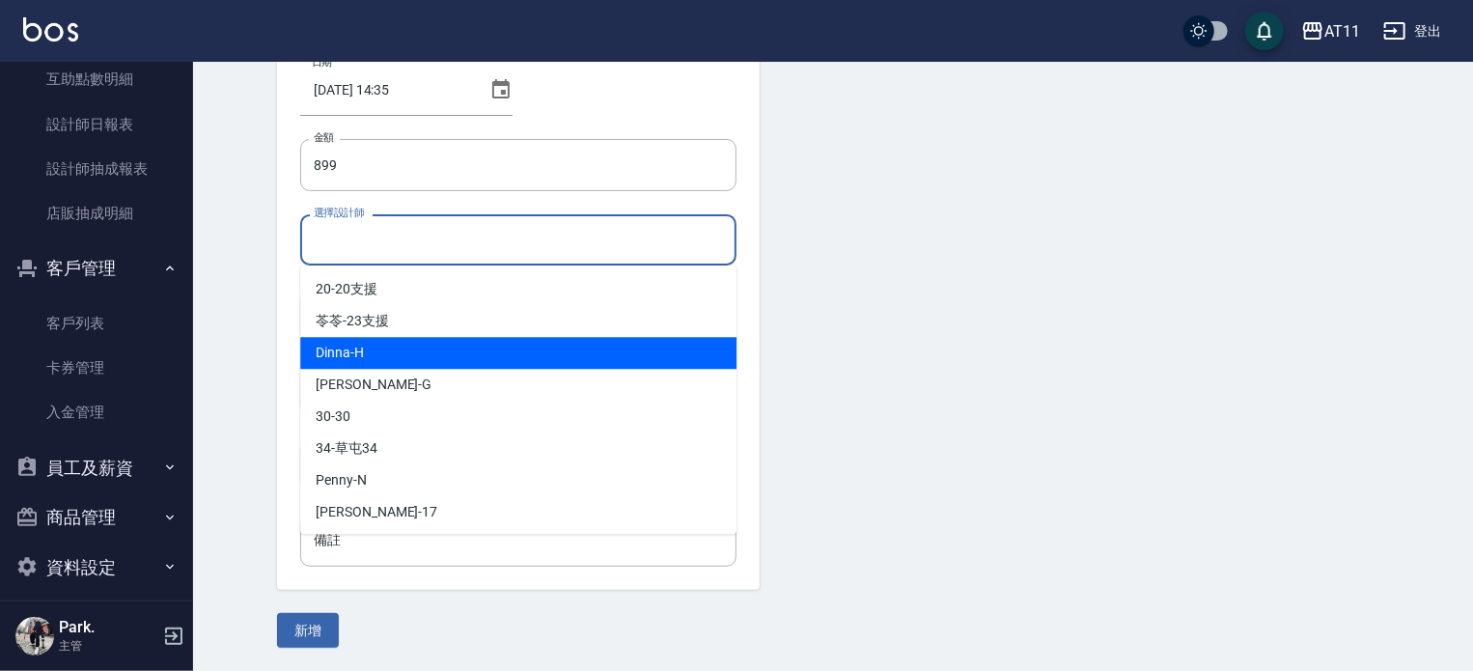
click at [332, 354] on span "Dinna -H" at bounding box center [340, 353] width 48 height 20
type input "Dinna-H"
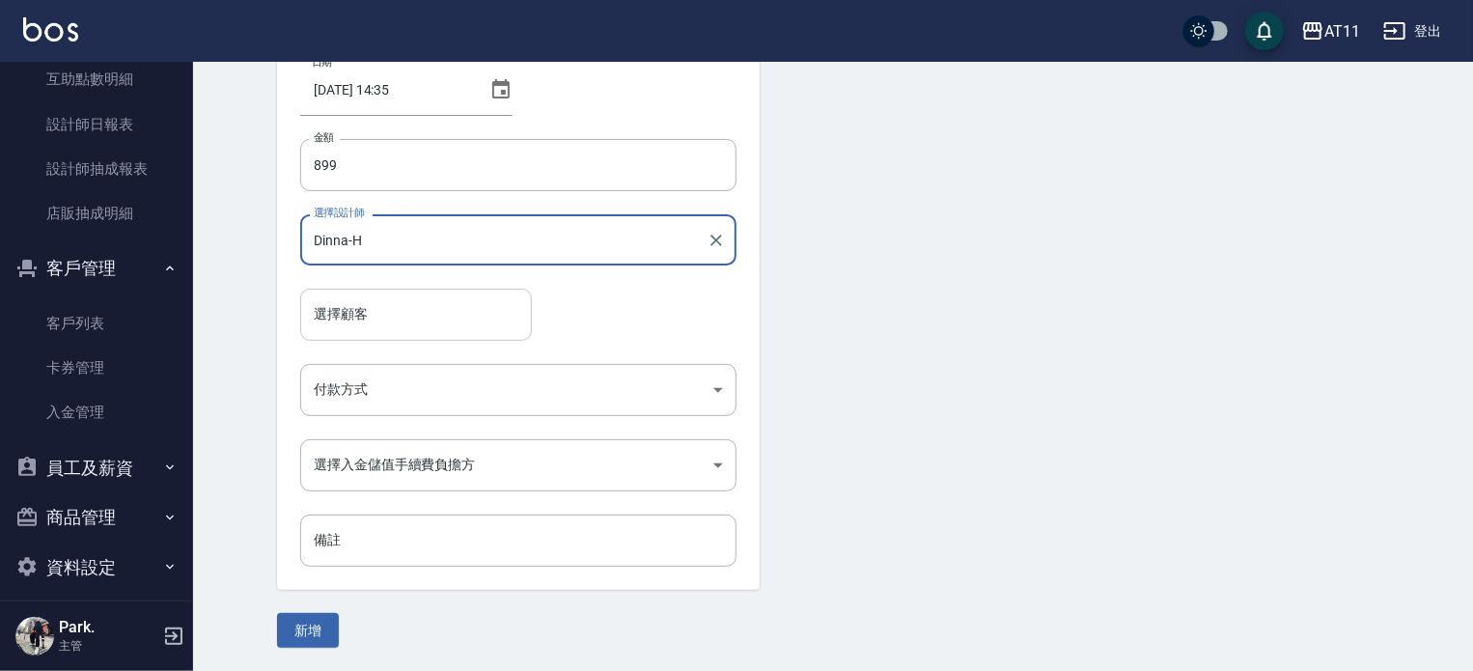
click at [348, 312] on input "選擇顧客" at bounding box center [416, 314] width 214 height 34
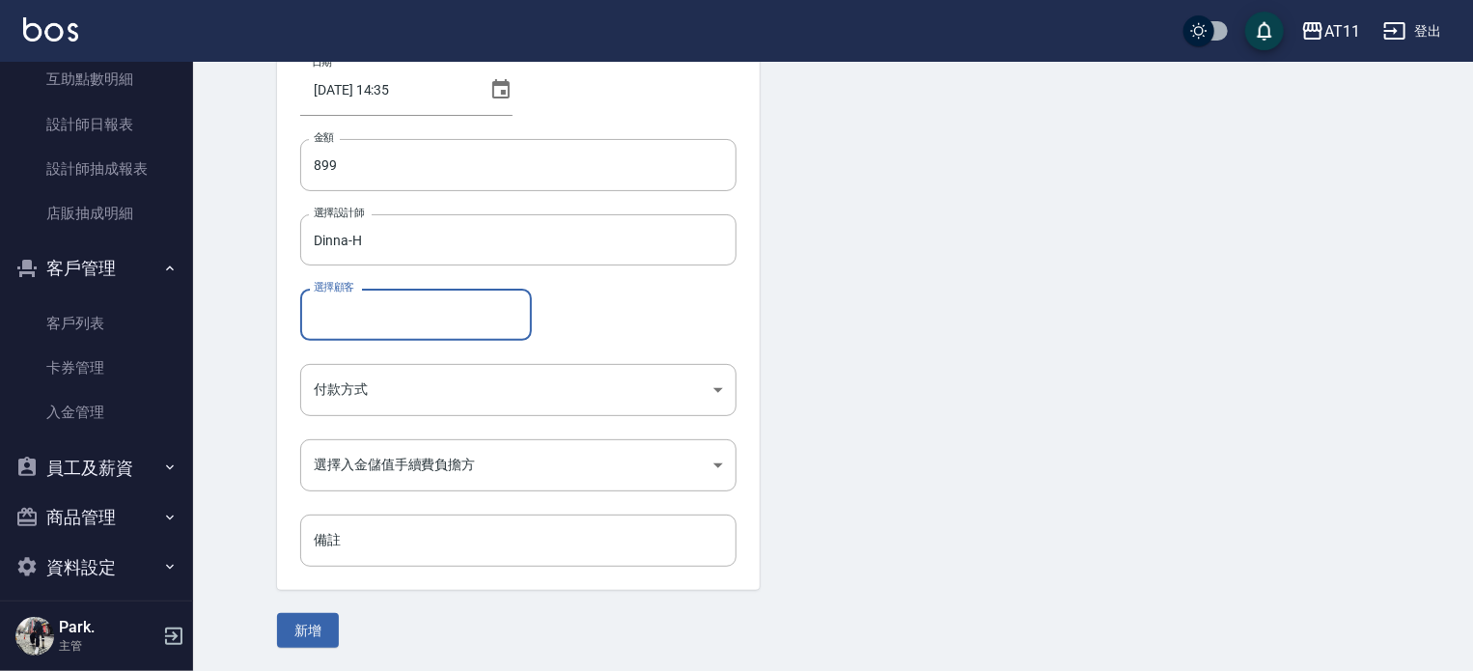
click at [341, 314] on input "選擇顧客" at bounding box center [416, 314] width 214 height 34
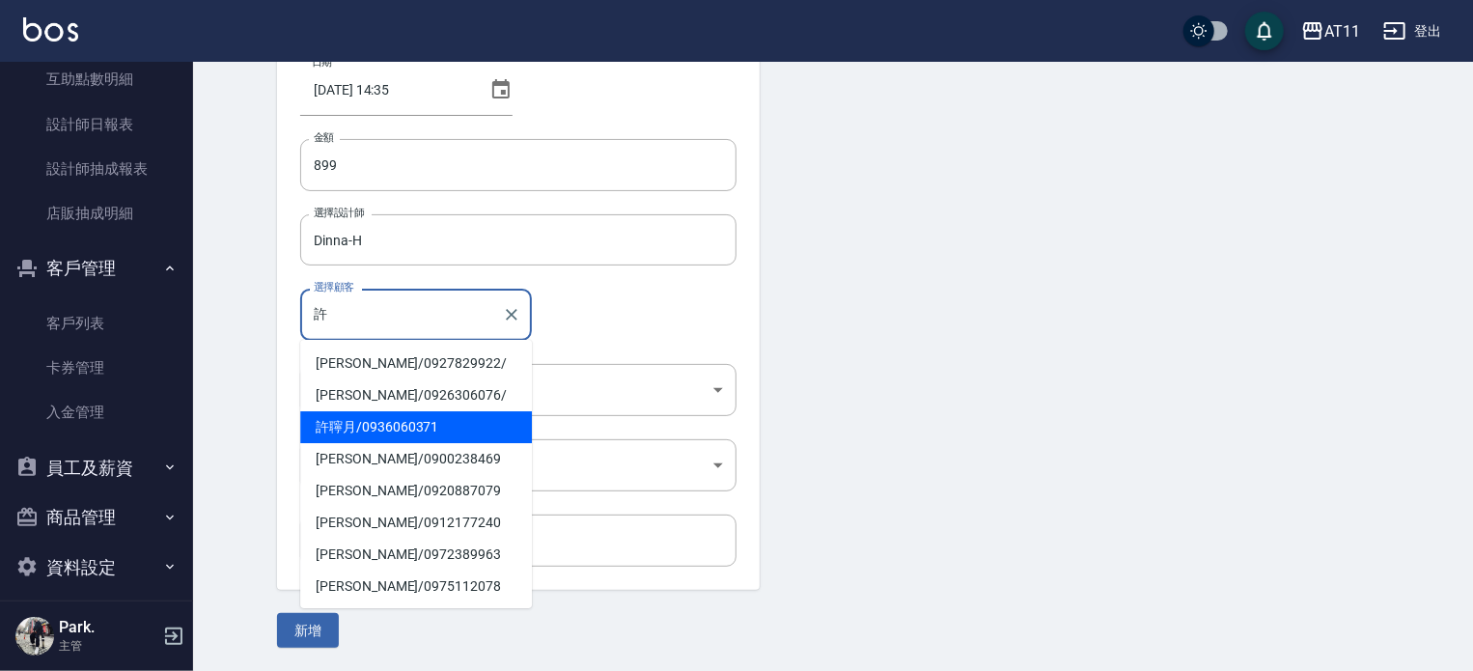
click at [338, 423] on span "許聹月 / 0936060371" at bounding box center [416, 427] width 232 height 32
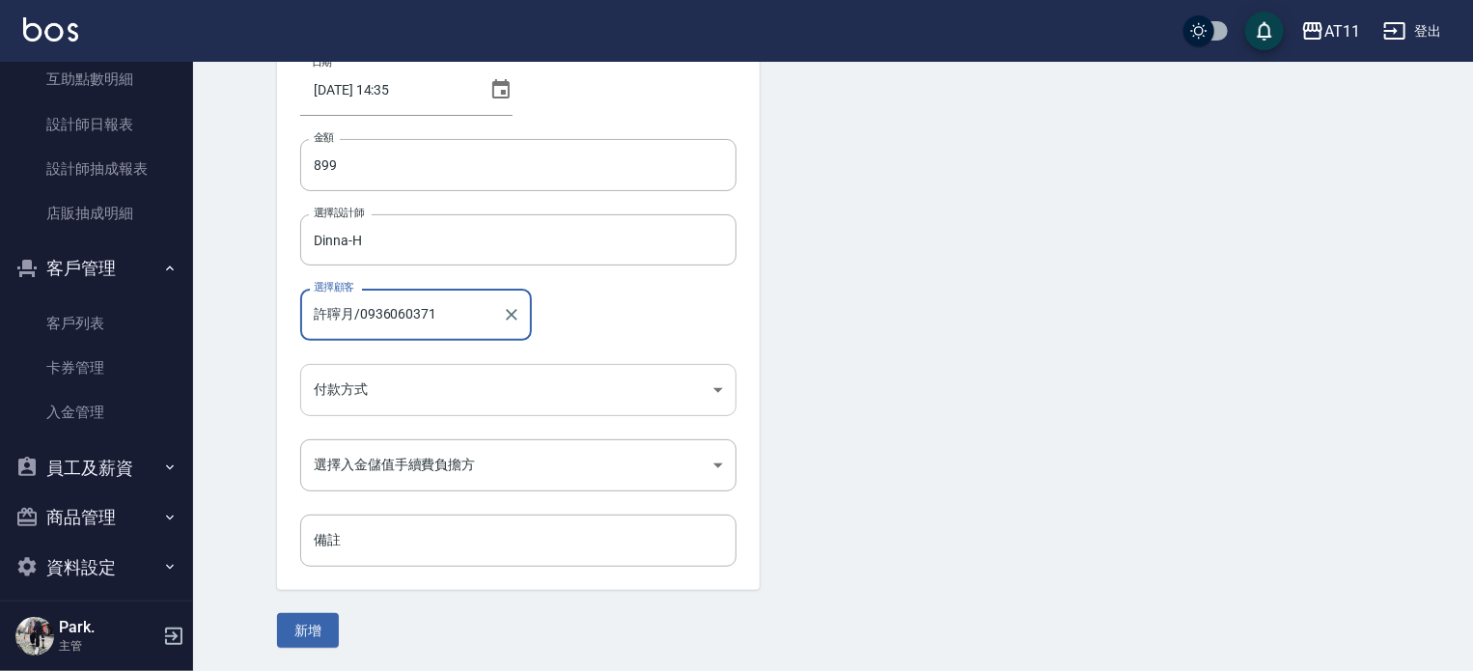
type input "許聹月/0936060371"
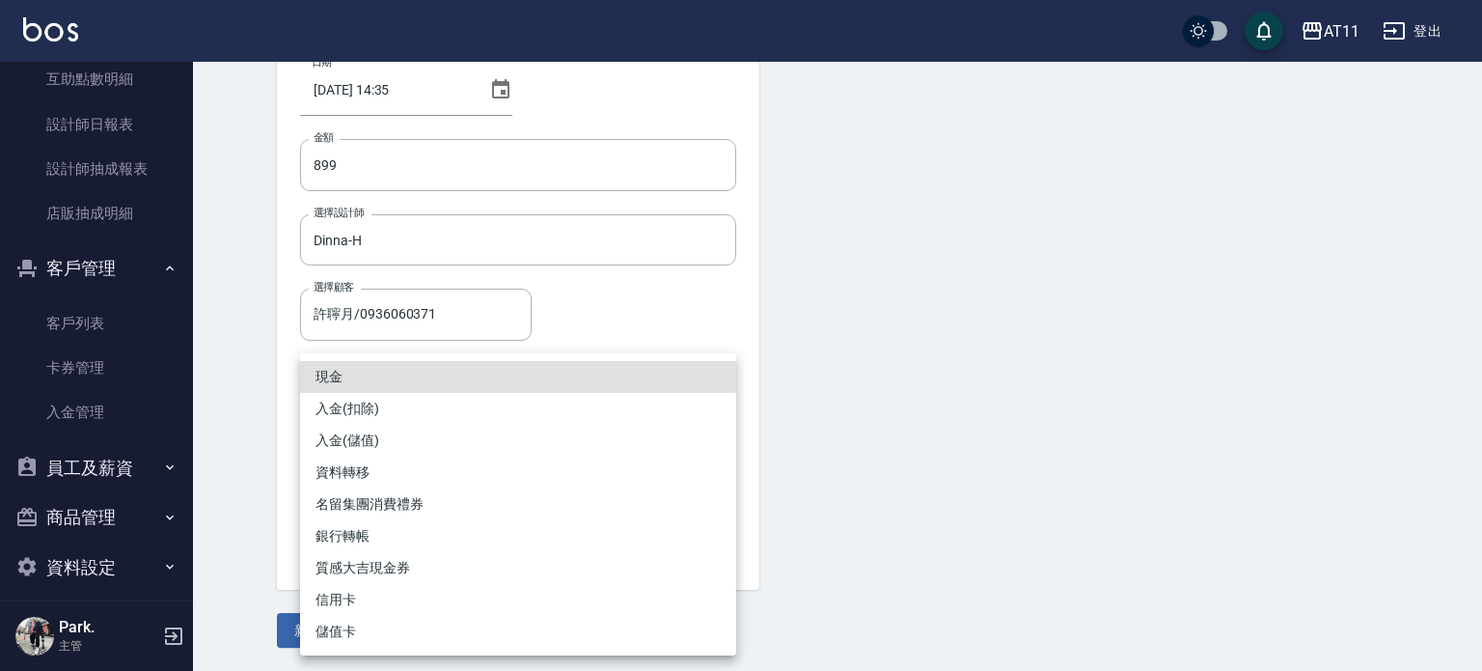
click at [368, 385] on body "AT11 登出 櫃檯作業 打帳單 帳單列表 現金收支登錄 材料自購登錄 每日結帳 排班表 現場電腦打卡 掃碼打卡 預約管理 預約管理 單日預約紀錄 單週預約紀…" at bounding box center [741, 270] width 1482 height 801
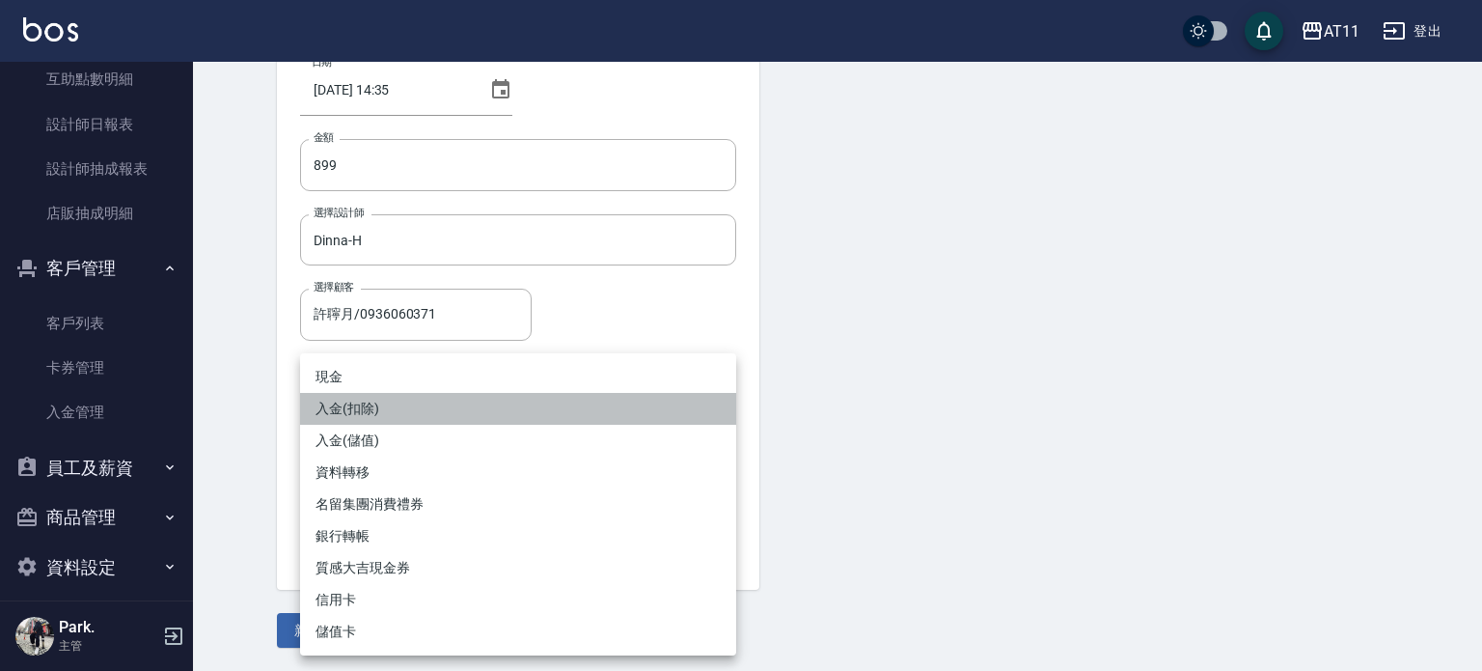
click at [344, 406] on li "入金(扣除)" at bounding box center [518, 409] width 436 height 32
type input "入金(扣除)"
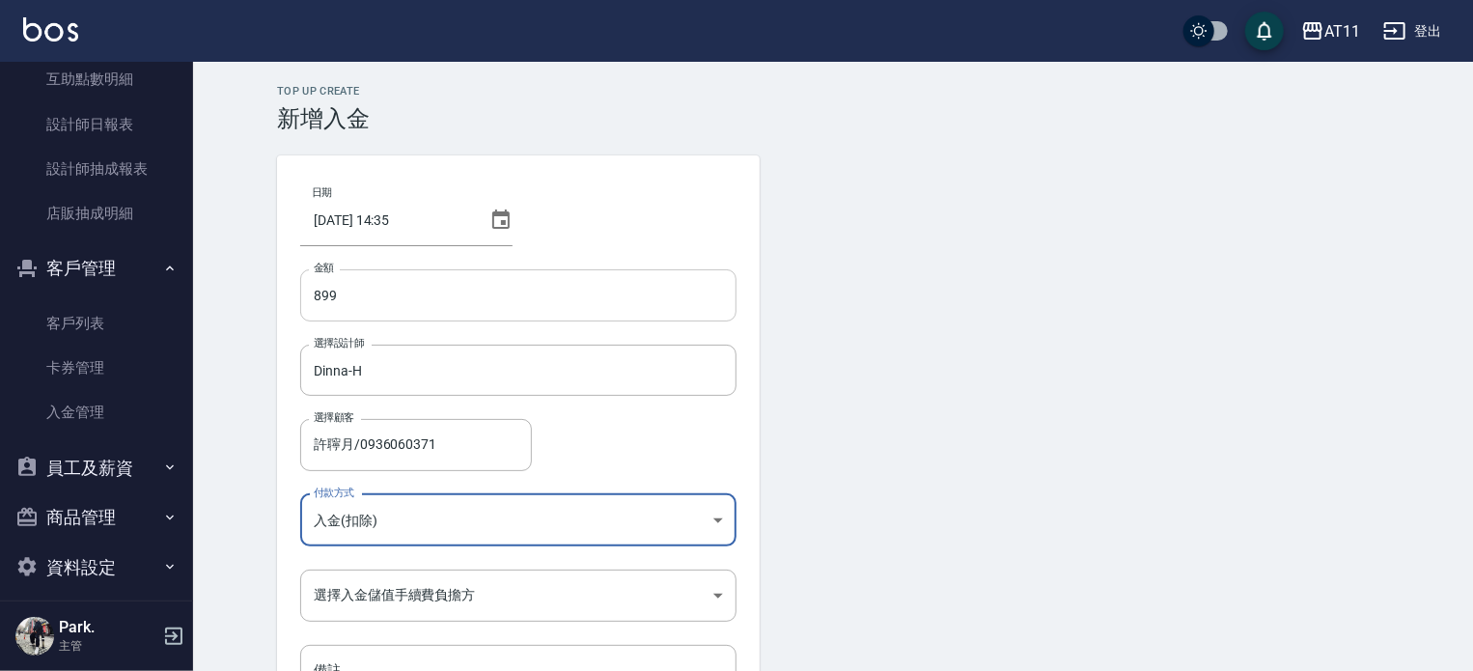
click at [311, 296] on input "899" at bounding box center [518, 295] width 436 height 52
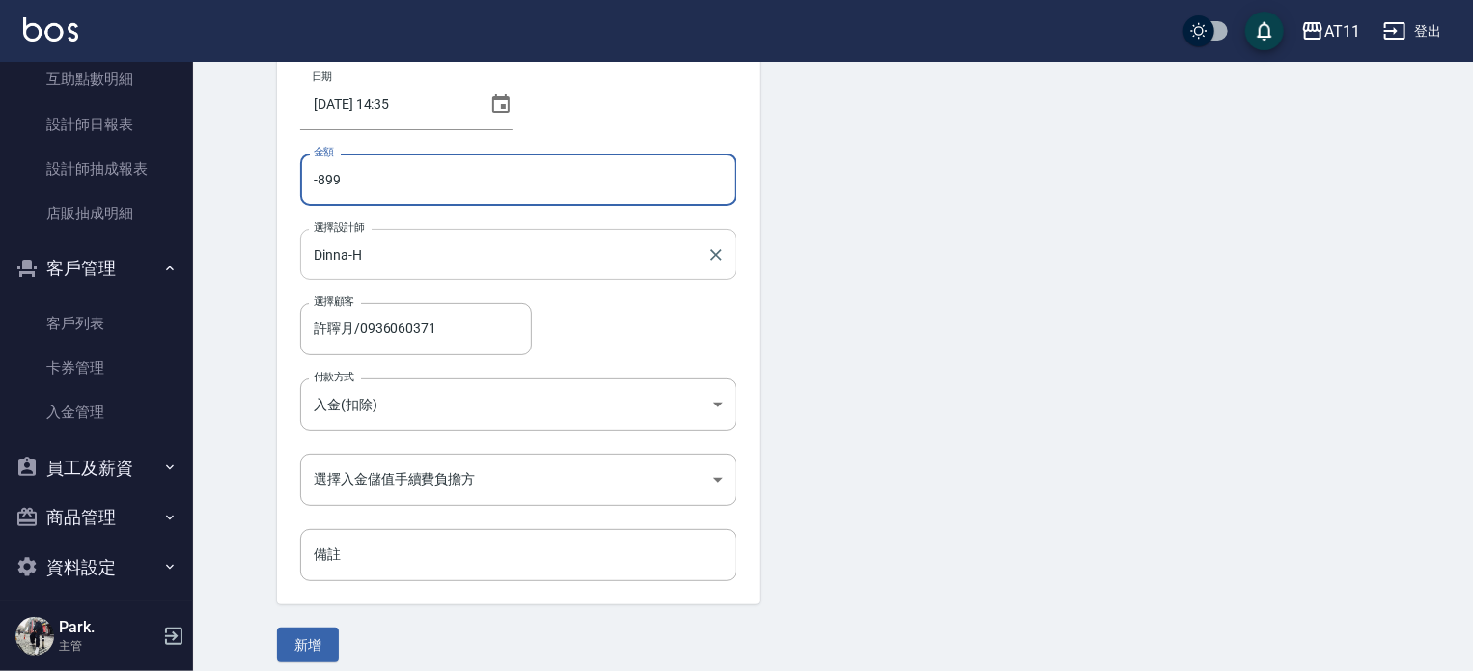
scroll to position [130, 0]
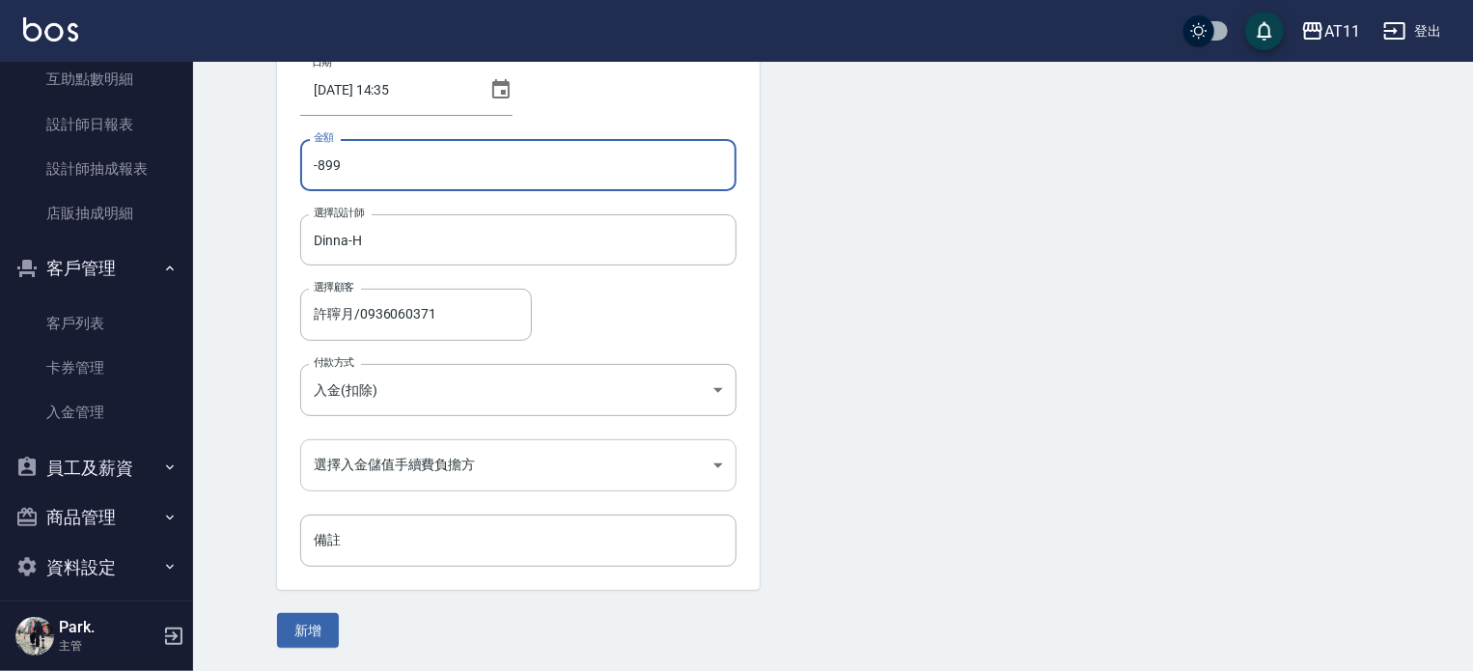
type input "-899"
click at [407, 462] on body "AT11 登出 櫃檯作業 打帳單 帳單列表 現金收支登錄 材料自購登錄 每日結帳 排班表 現場電腦打卡 掃碼打卡 預約管理 預約管理 單日預約紀錄 單週預約紀…" at bounding box center [736, 270] width 1473 height 801
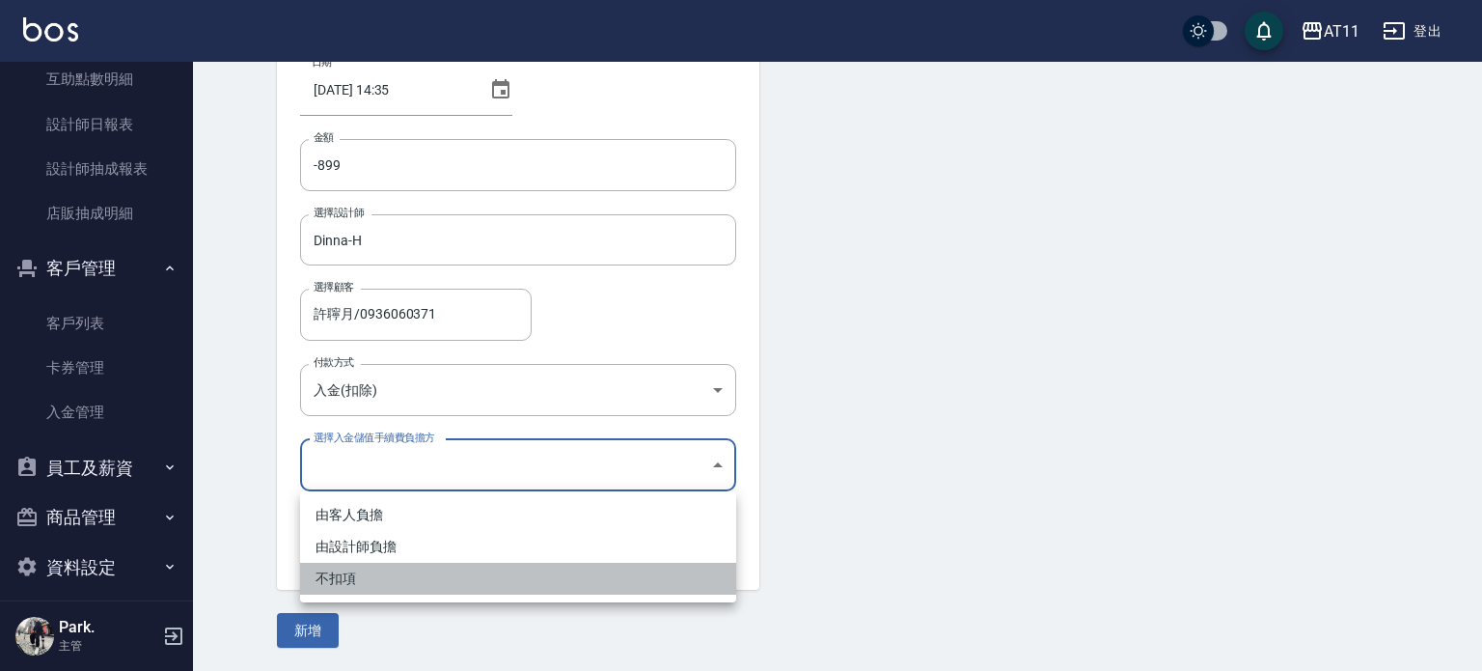
click at [352, 580] on li "不扣項" at bounding box center [518, 579] width 436 height 32
type input "WITHOUTHANDLINGFEE"
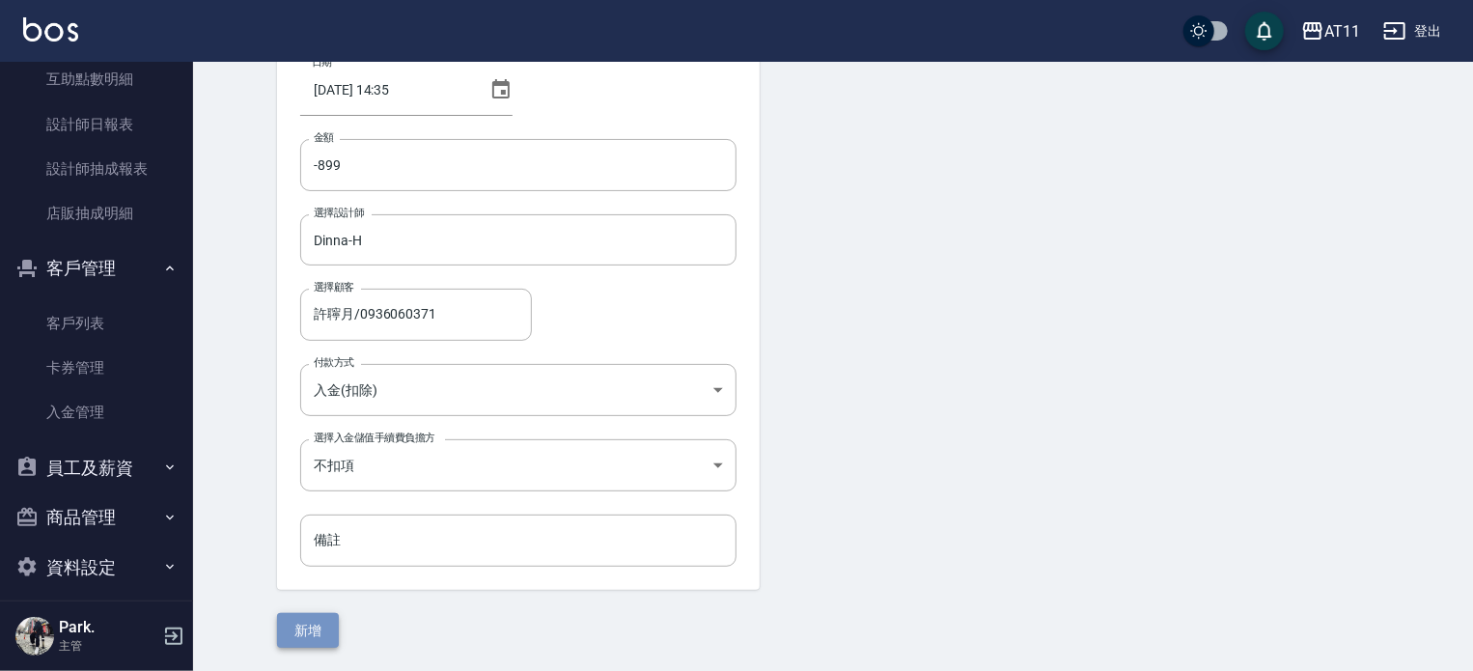
click at [313, 629] on button "新增" at bounding box center [308, 631] width 62 height 36
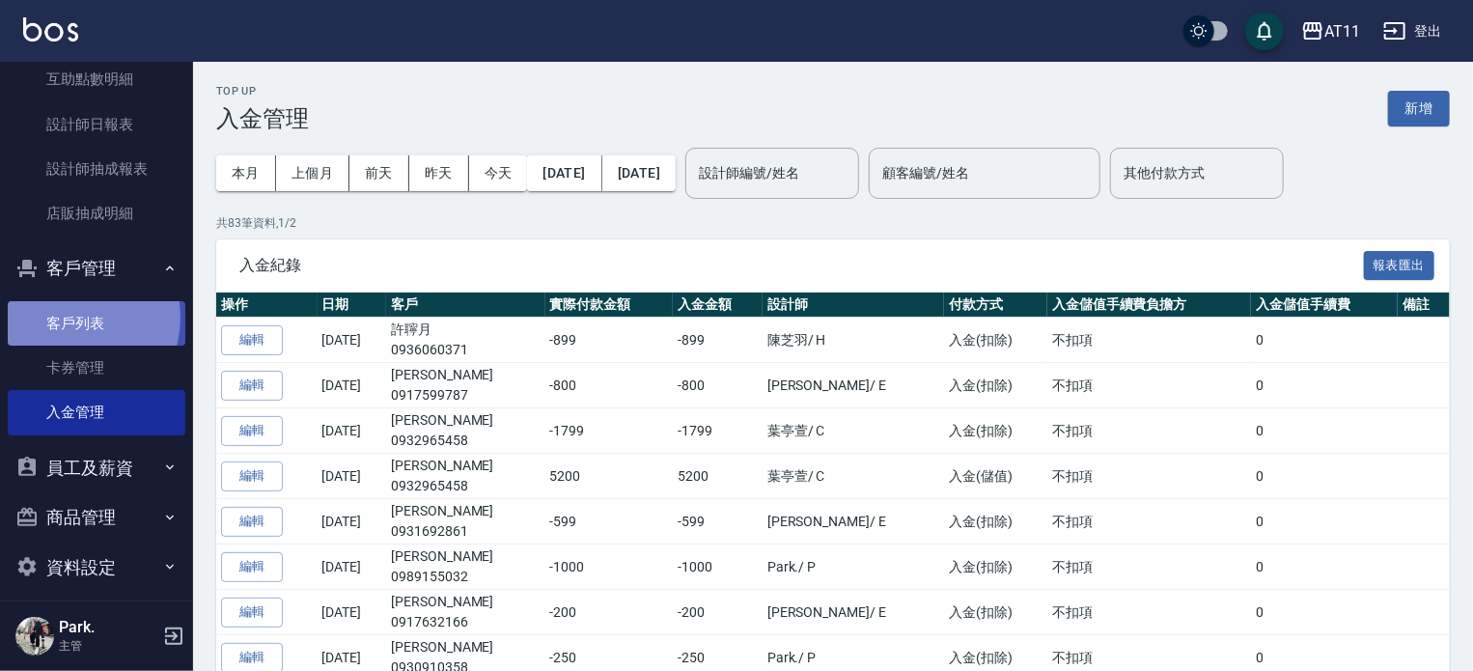
click at [69, 317] on link "客戶列表" at bounding box center [97, 323] width 178 height 44
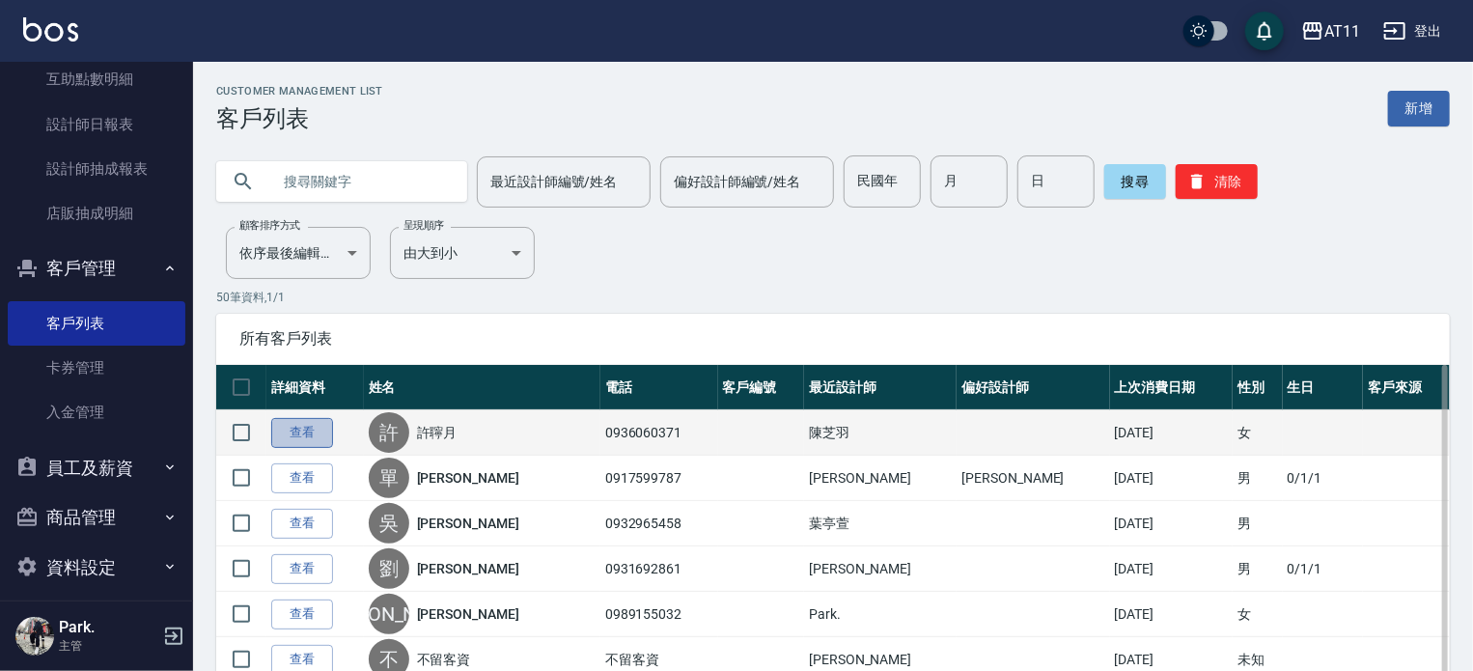
click at [310, 431] on link "查看" at bounding box center [302, 433] width 62 height 30
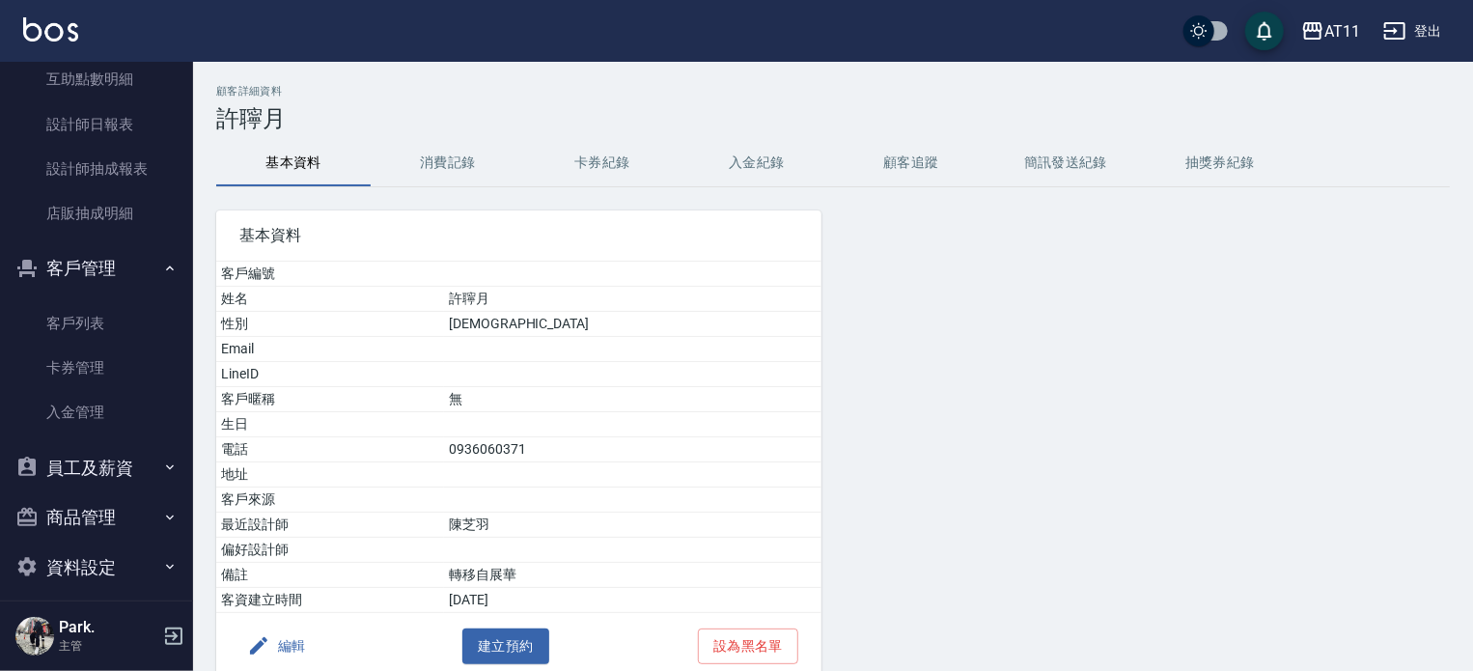
click at [747, 163] on button "入金紀錄" at bounding box center [756, 163] width 154 height 46
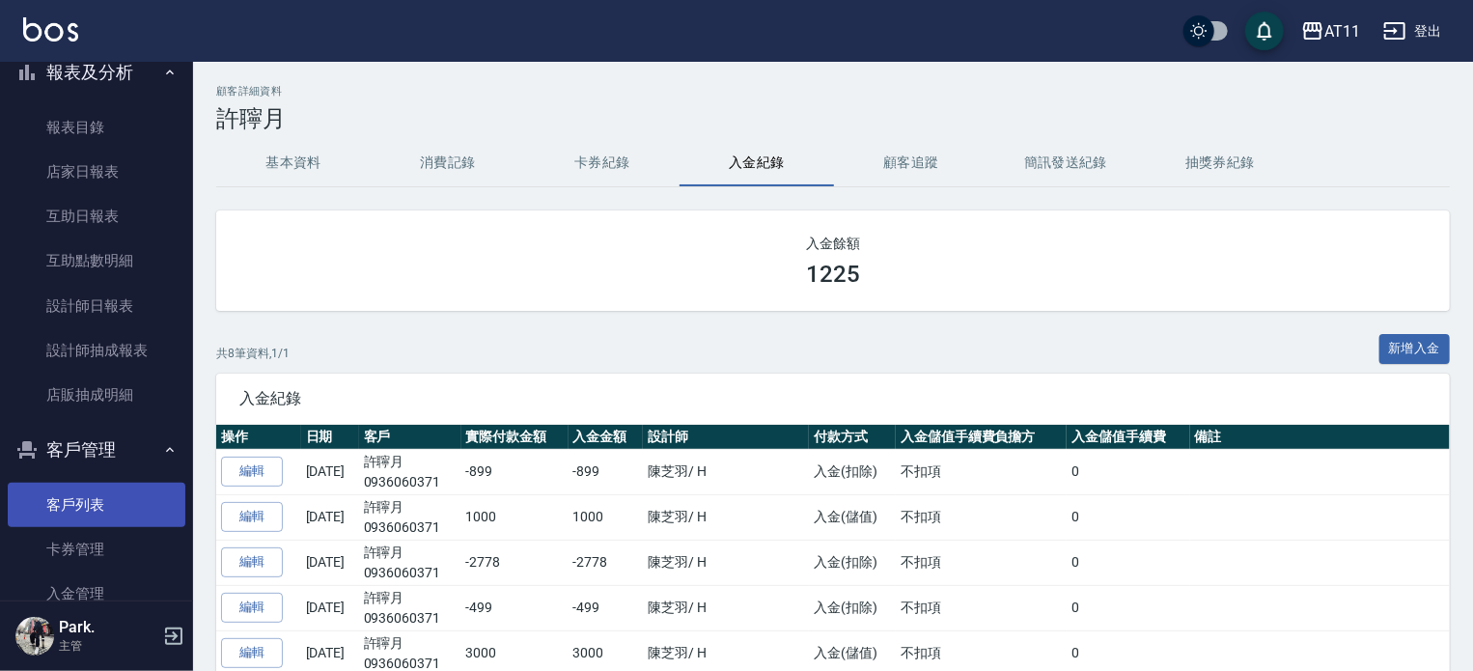
scroll to position [290, 0]
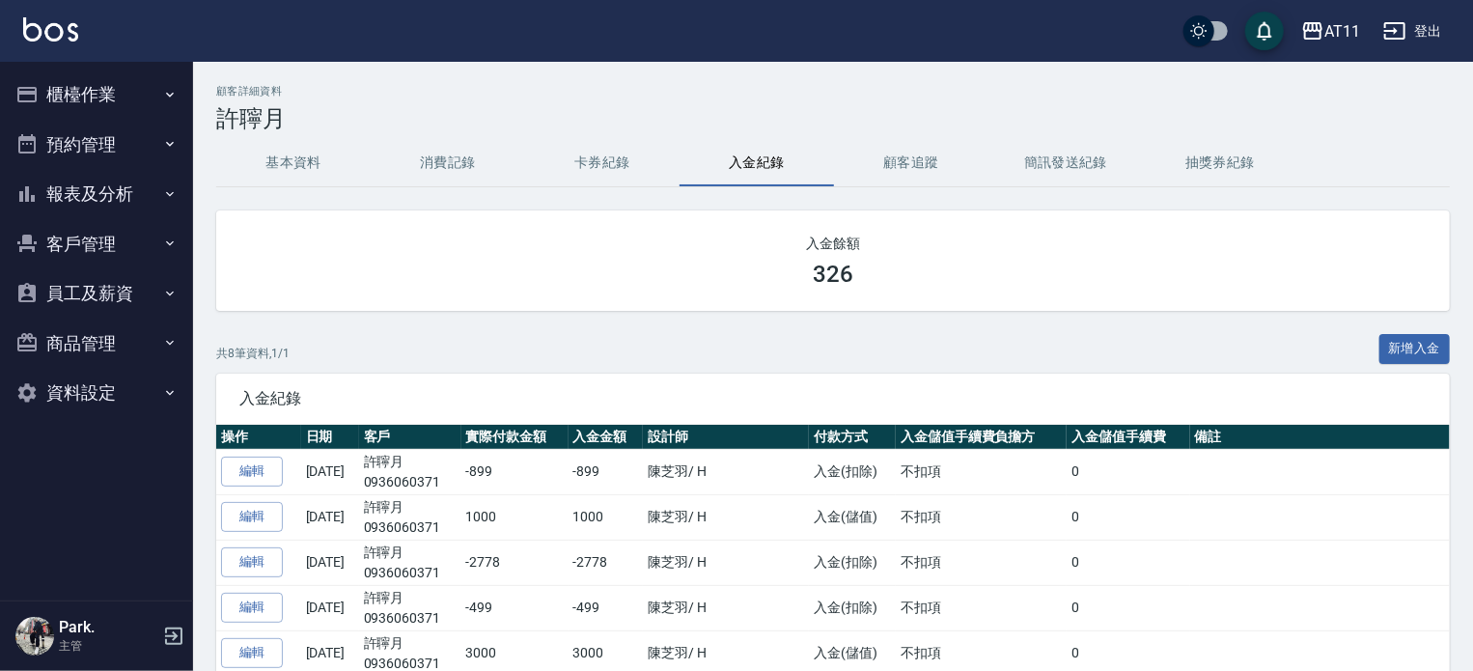
click at [497, 108] on h3 "許聹月" at bounding box center [832, 118] width 1233 height 27
click at [126, 515] on nav "櫃檯作業 打帳單 帳單列表 現金收支登錄 材料自購登錄 每日結帳 排班表 現場電腦打卡 掃碼打卡 預約管理 預約管理 單日預約紀錄 單週預約紀錄 報表及分析 …" at bounding box center [96, 331] width 193 height 538
click at [91, 85] on button "櫃檯作業" at bounding box center [97, 94] width 178 height 50
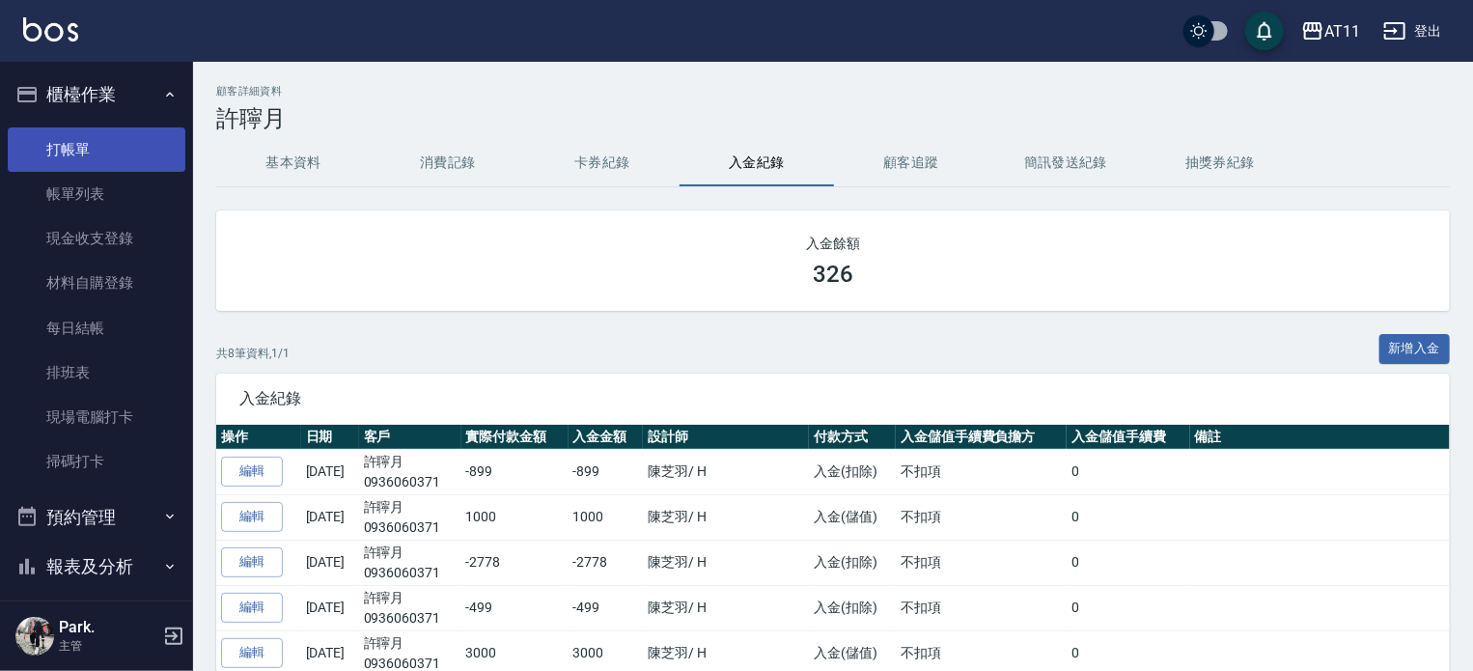
click at [66, 157] on link "打帳單" at bounding box center [97, 149] width 178 height 44
